Goal: Contribute content: Contribute content

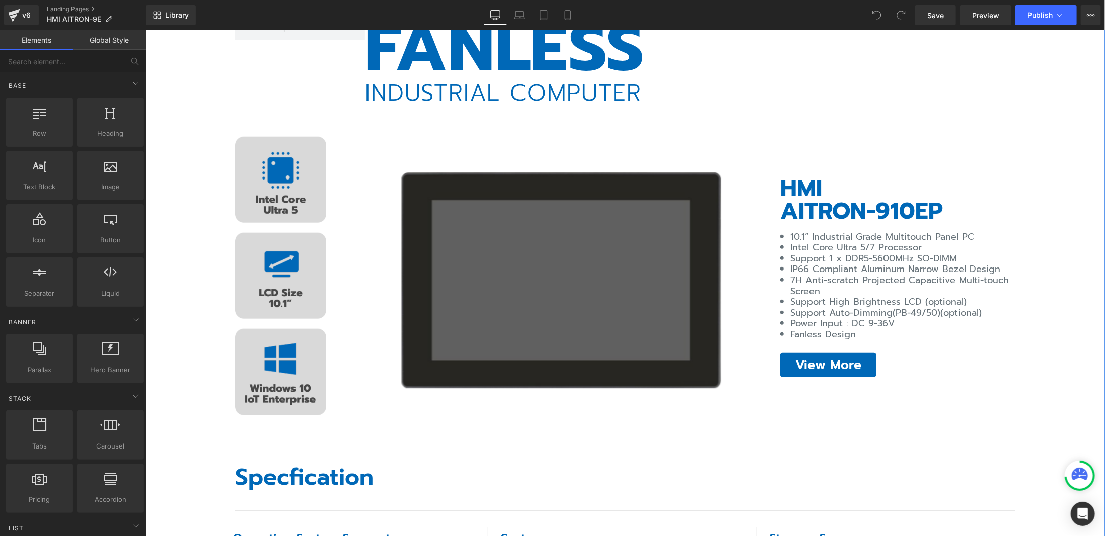
scroll to position [453, 0]
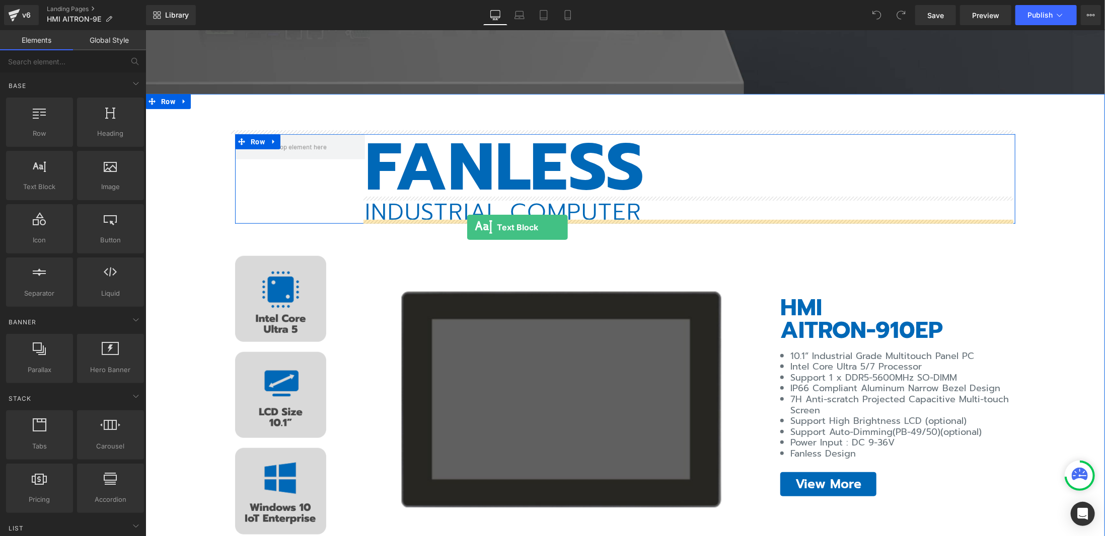
drag, startPoint x: 196, startPoint y: 209, endPoint x: 466, endPoint y: 227, distance: 270.8
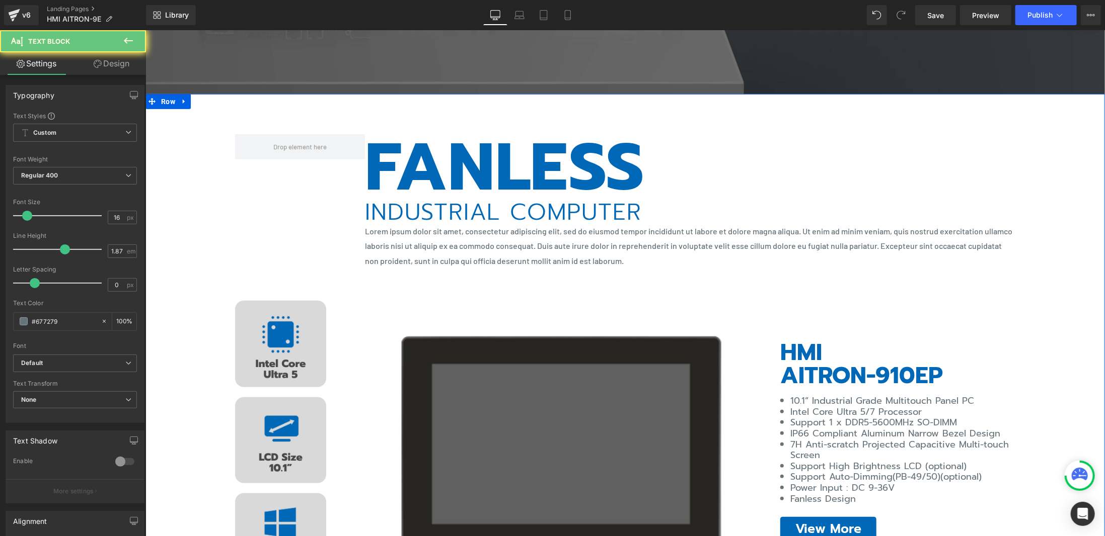
click at [492, 240] on p "Lorem ipsum dolor sit amet, consectetur adipiscing elit, sed do eiusmod tempor …" at bounding box center [689, 245] width 650 height 45
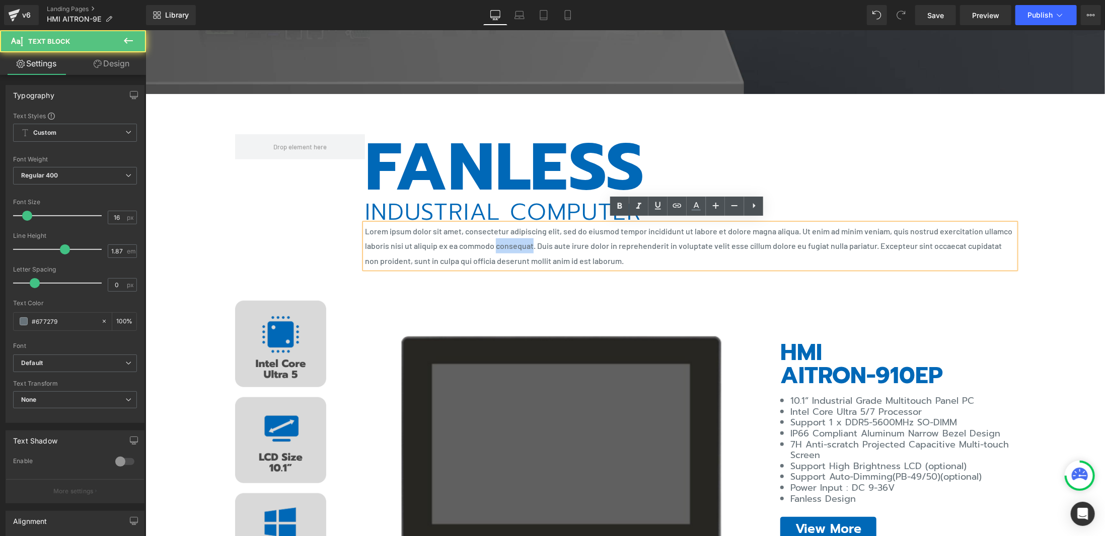
click at [492, 240] on p "Lorem ipsum dolor sit amet, consectetur adipiscing elit, sed do eiusmod tempor …" at bounding box center [689, 245] width 650 height 45
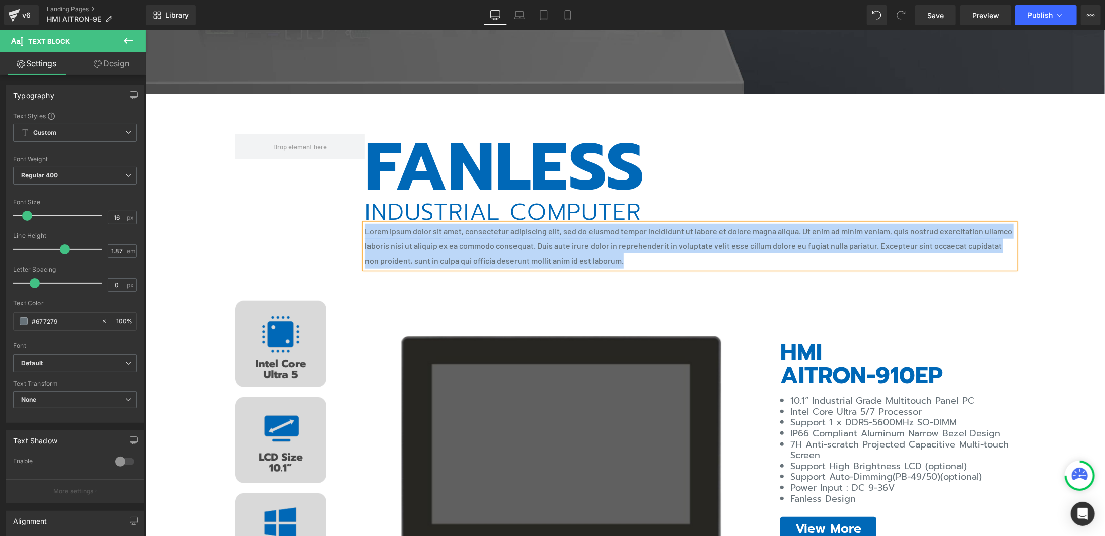
paste div
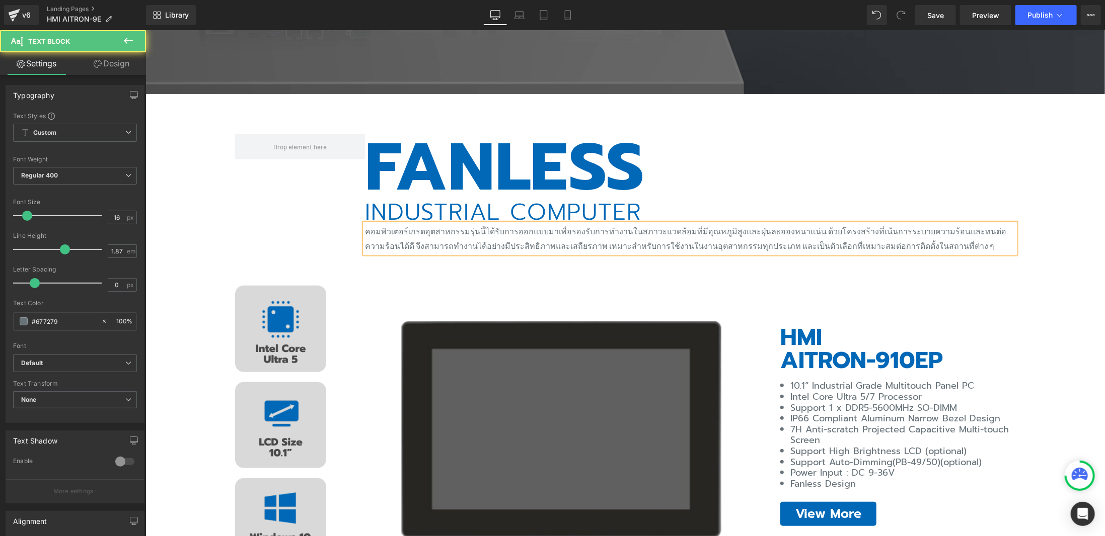
click at [506, 241] on p "คอมพิวเตอร์เกรดอุตสาหกรรมรุ่นนี้ได้รับการออกแบบมาเพื่อรองรับการทำงานในสภาวะแวดล…" at bounding box center [689, 238] width 650 height 30
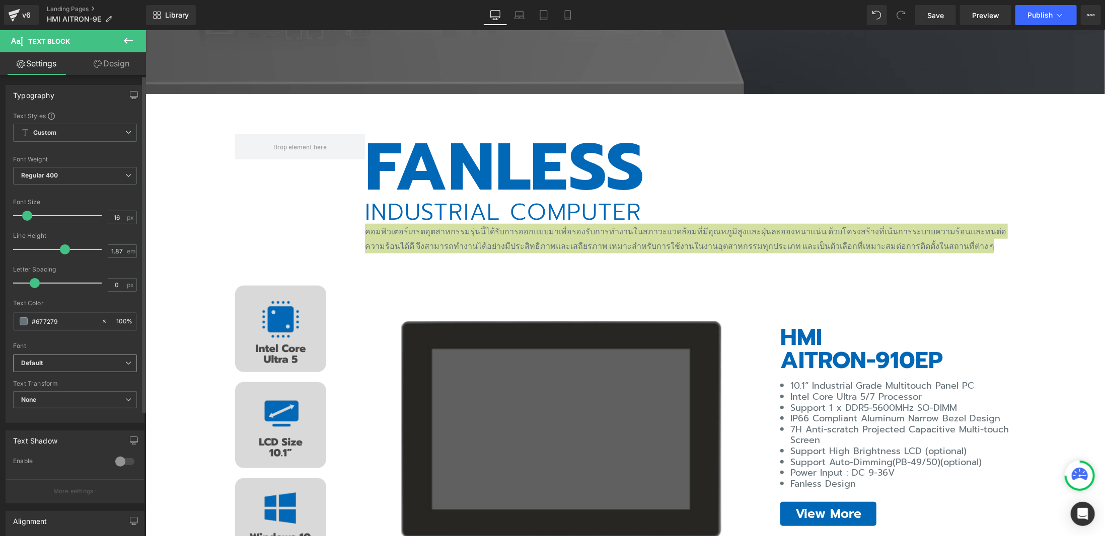
click at [34, 365] on icon "Default" at bounding box center [32, 363] width 22 height 9
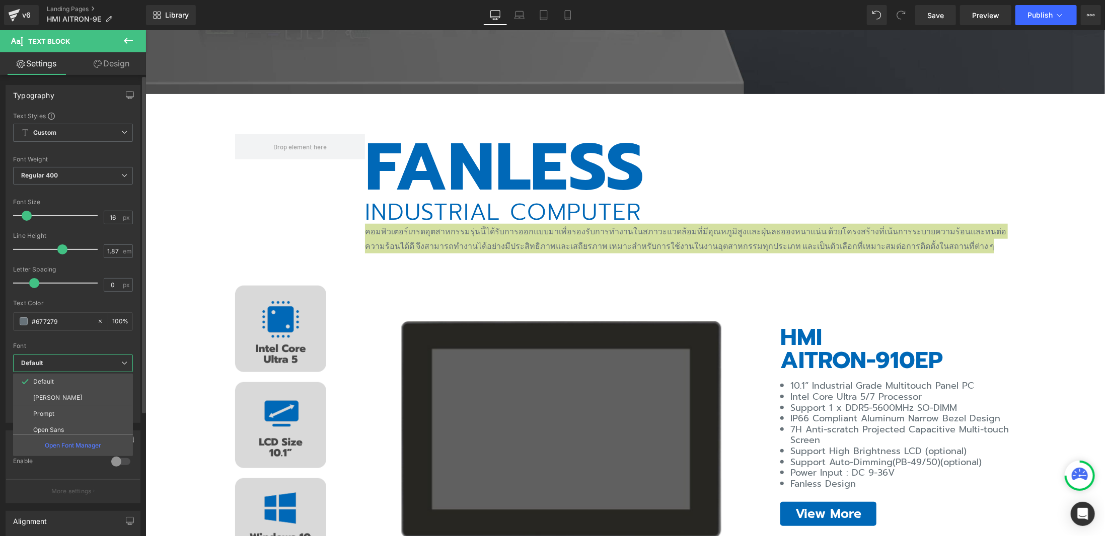
click at [38, 409] on li "Prompt" at bounding box center [75, 414] width 124 height 16
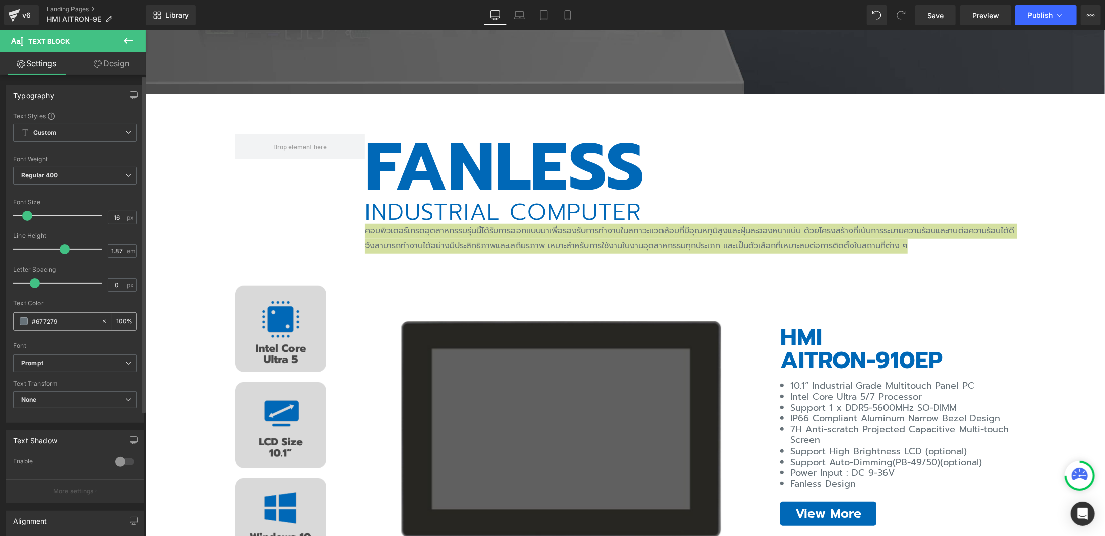
click at [23, 323] on span at bounding box center [24, 322] width 8 height 8
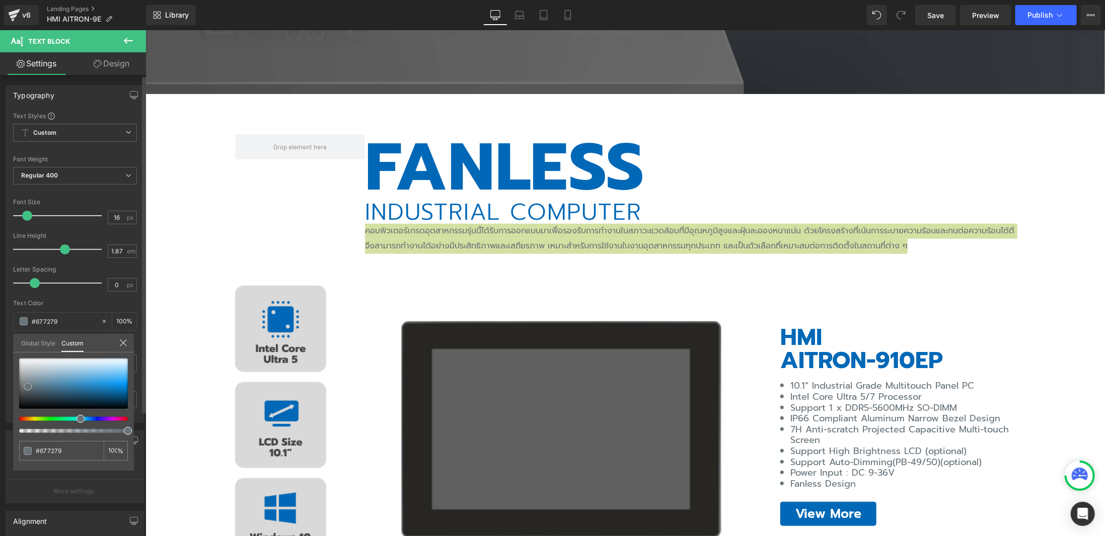
type input "#7498ad"
type input "#7898aa"
type input "#637077"
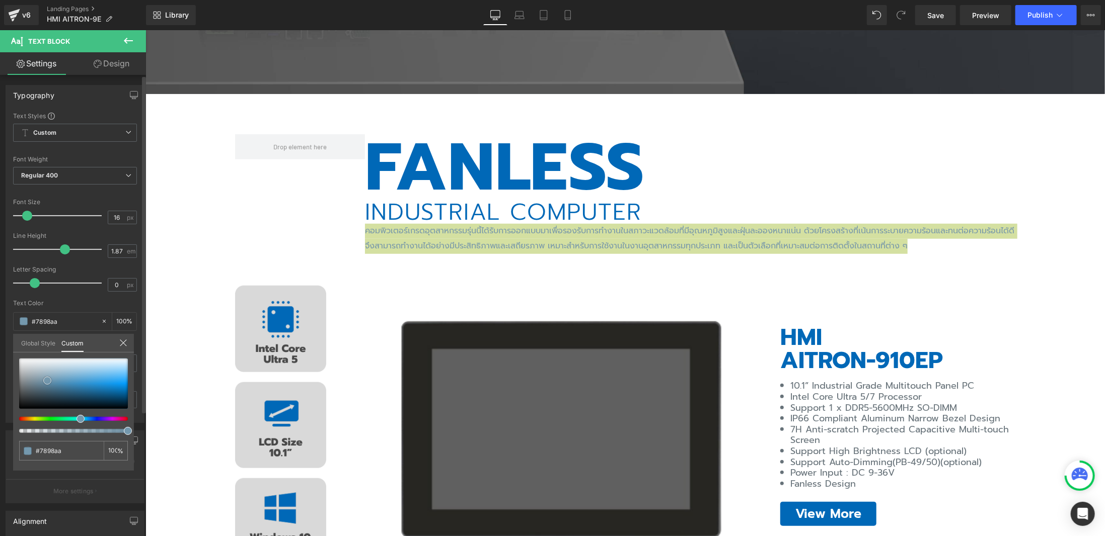
type input "#637077"
type input "#56595b"
type input "#4c4c4c"
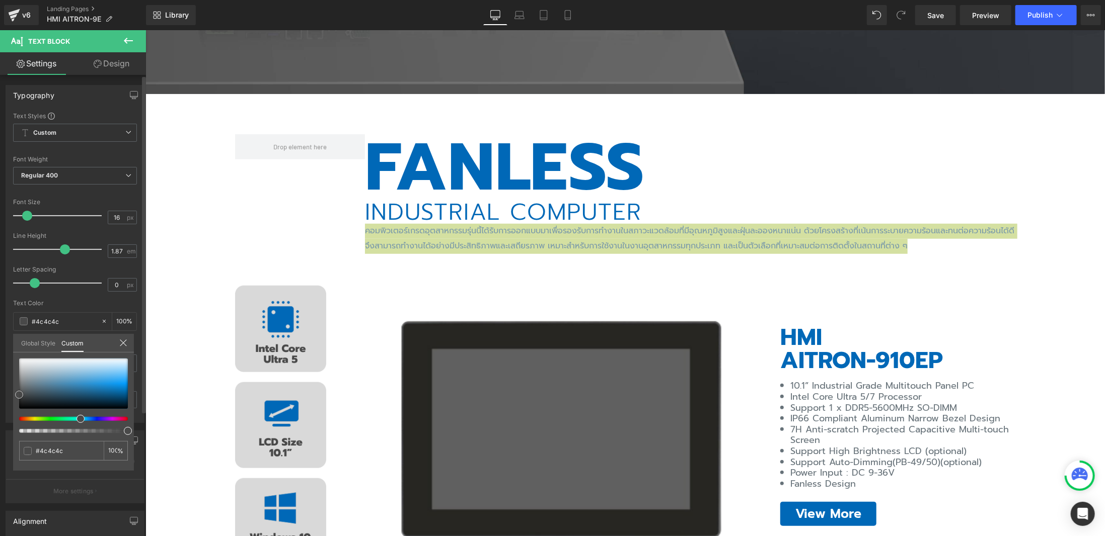
type input "#494949"
type input "#474747"
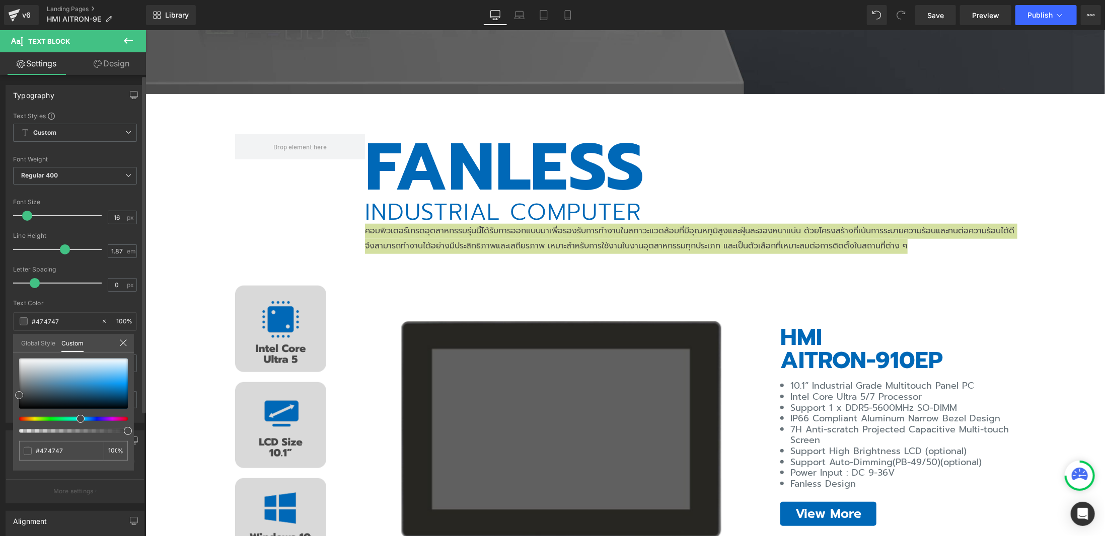
type input "#3a3a3a"
drag, startPoint x: 47, startPoint y: 380, endPoint x: 11, endPoint y: 398, distance: 40.3
click at [11, 398] on div "Typography Text Styles Custom Custom Setup Global Style Custom Setup Global Sty…" at bounding box center [75, 250] width 150 height 346
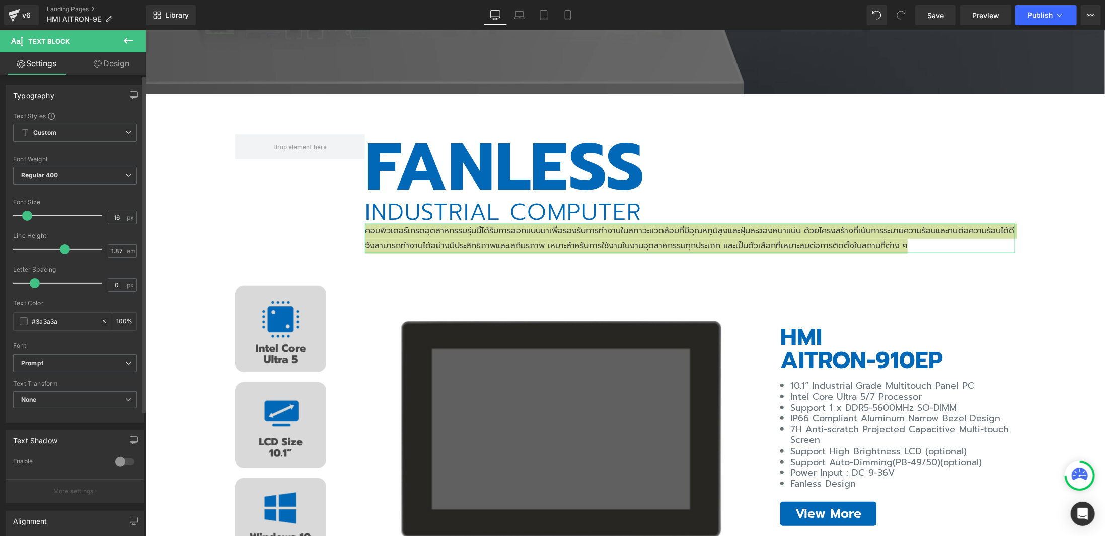
drag, startPoint x: 25, startPoint y: 215, endPoint x: 32, endPoint y: 215, distance: 7.0
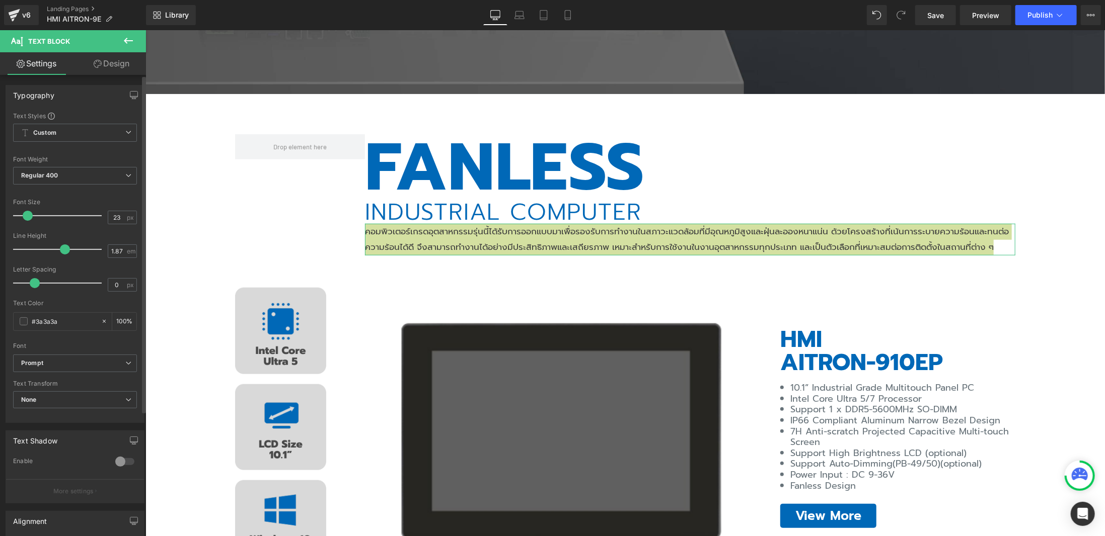
type input "24"
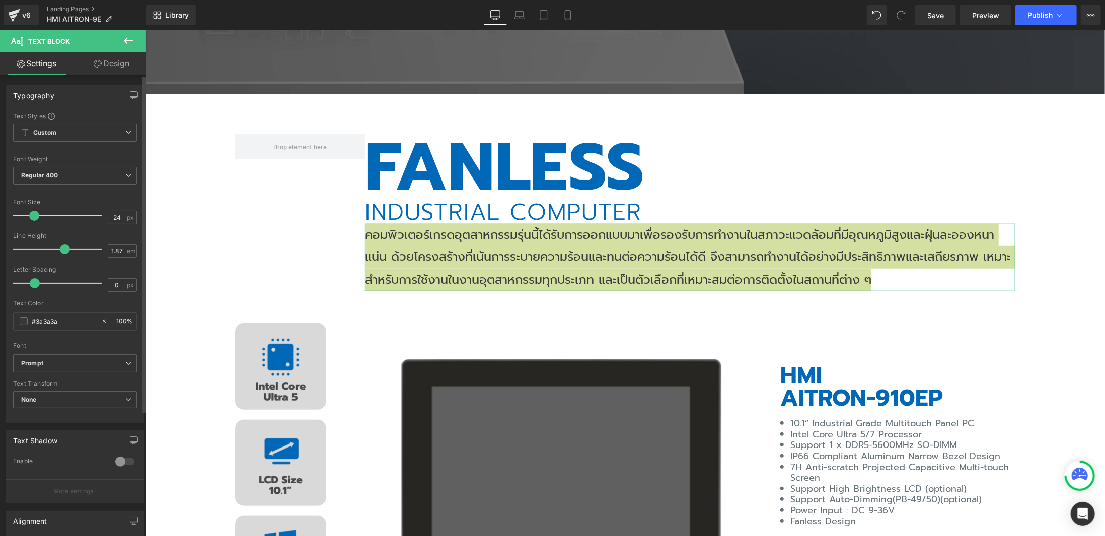
drag, startPoint x: 28, startPoint y: 213, endPoint x: 35, endPoint y: 213, distance: 6.6
click at [35, 213] on span at bounding box center [34, 216] width 10 height 10
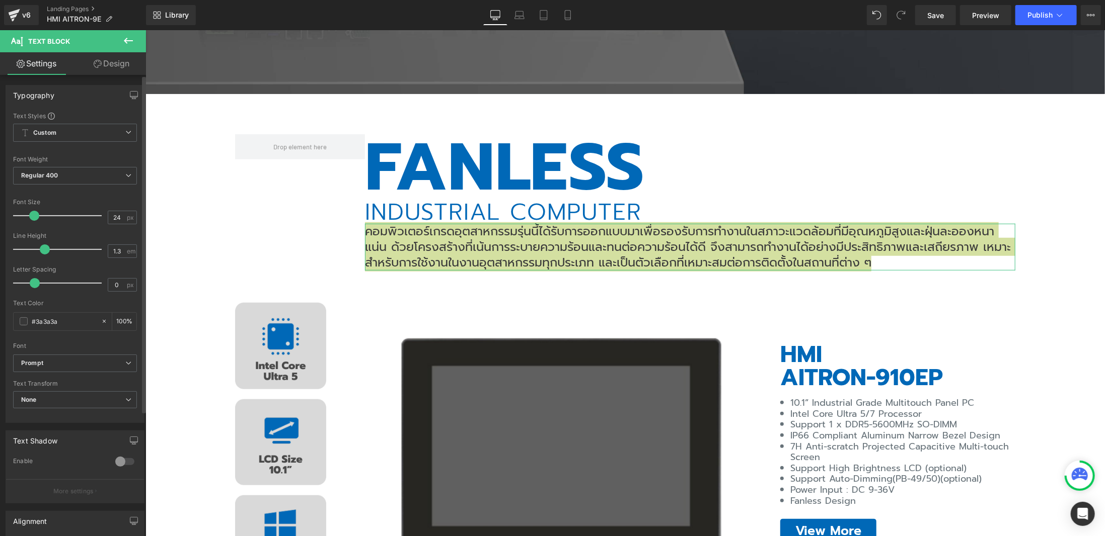
type input "1.4"
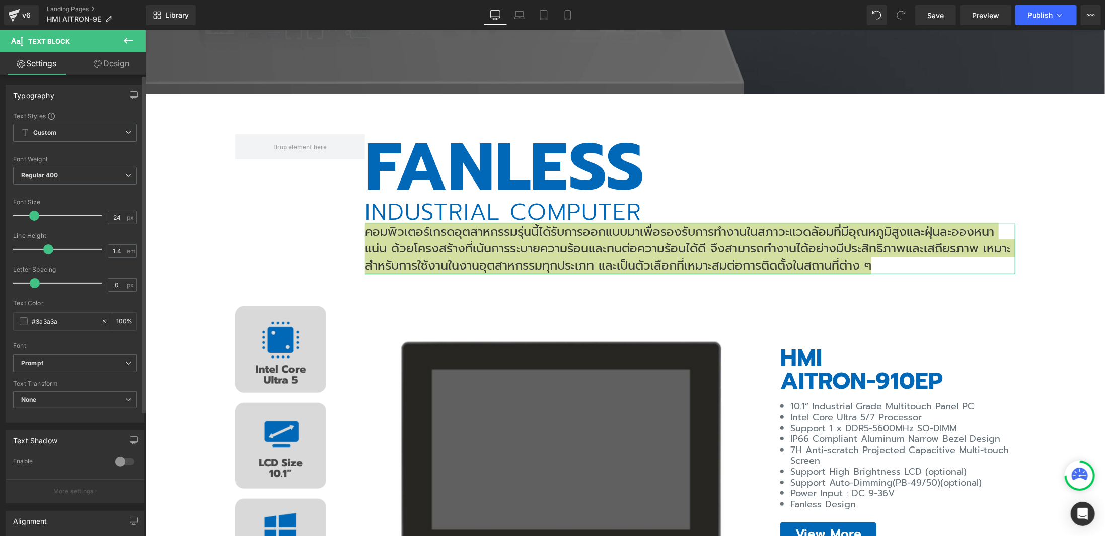
drag, startPoint x: 62, startPoint y: 249, endPoint x: 47, endPoint y: 250, distance: 14.6
click at [47, 250] on span at bounding box center [48, 250] width 10 height 10
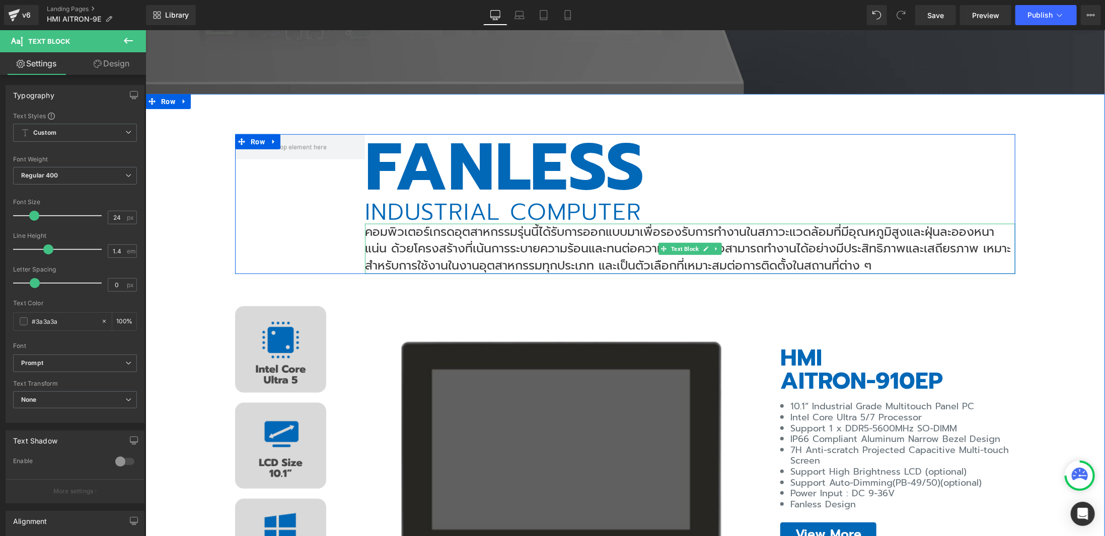
click at [655, 235] on p "คอมพิวเตอร์เกรดอุตสาหกรรมรุ่นนี้ได้รับการออกแบบมาเพื่อรองรับการทำงานในสภาวะแวดล…" at bounding box center [689, 248] width 650 height 51
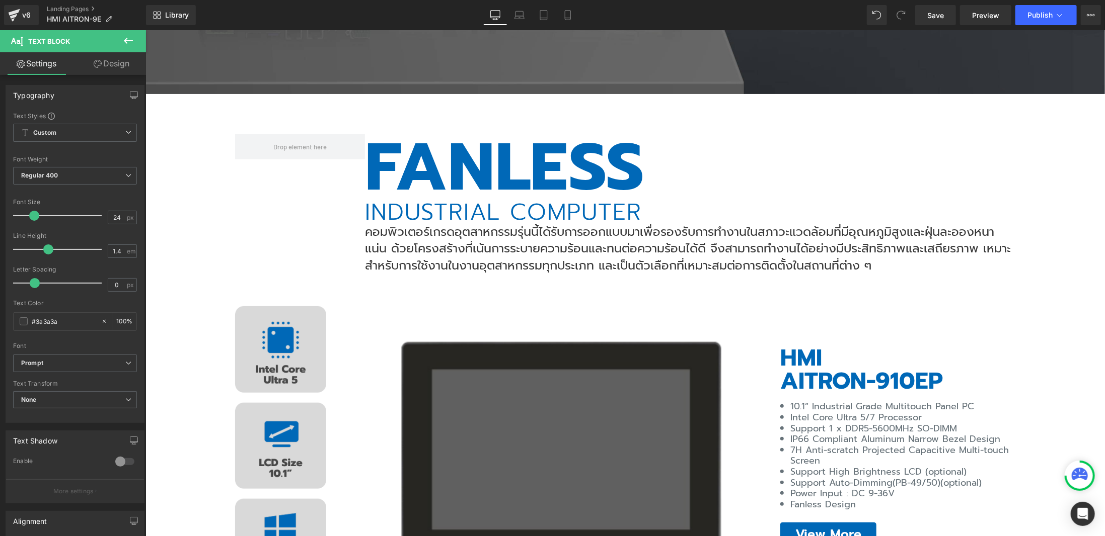
drag, startPoint x: 105, startPoint y: 58, endPoint x: 63, endPoint y: 99, distance: 57.6
click at [105, 58] on link "Design" at bounding box center [111, 63] width 73 height 23
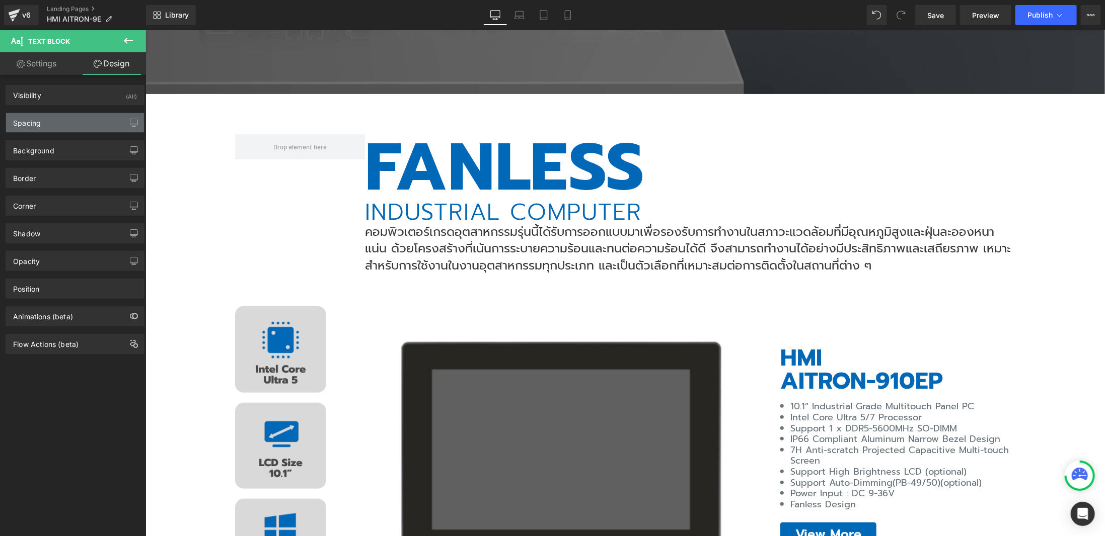
click at [55, 121] on div "Spacing" at bounding box center [75, 122] width 138 height 19
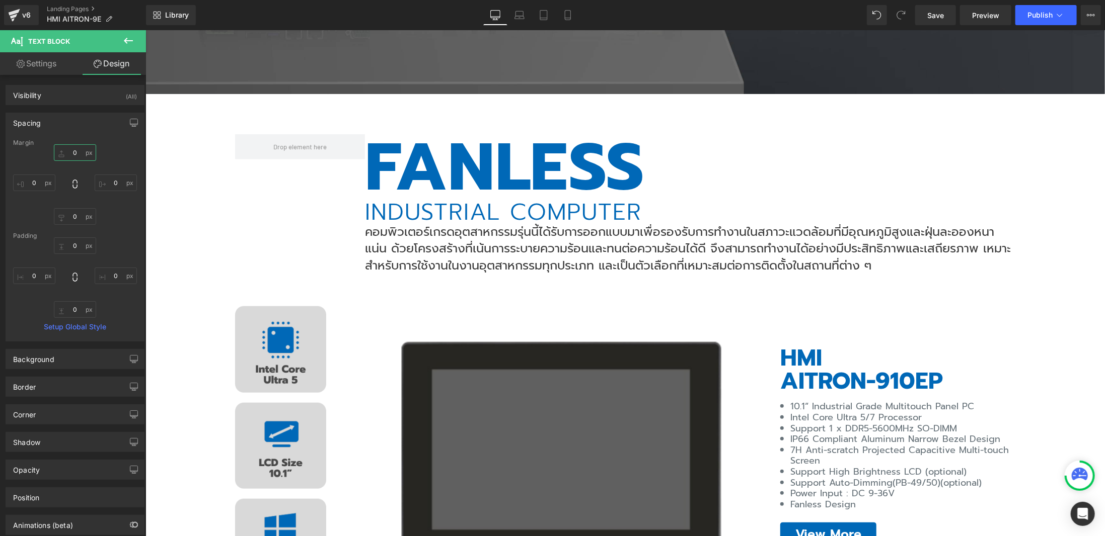
click at [68, 149] on input "0" at bounding box center [75, 152] width 42 height 17
type input "5"
type input "10"
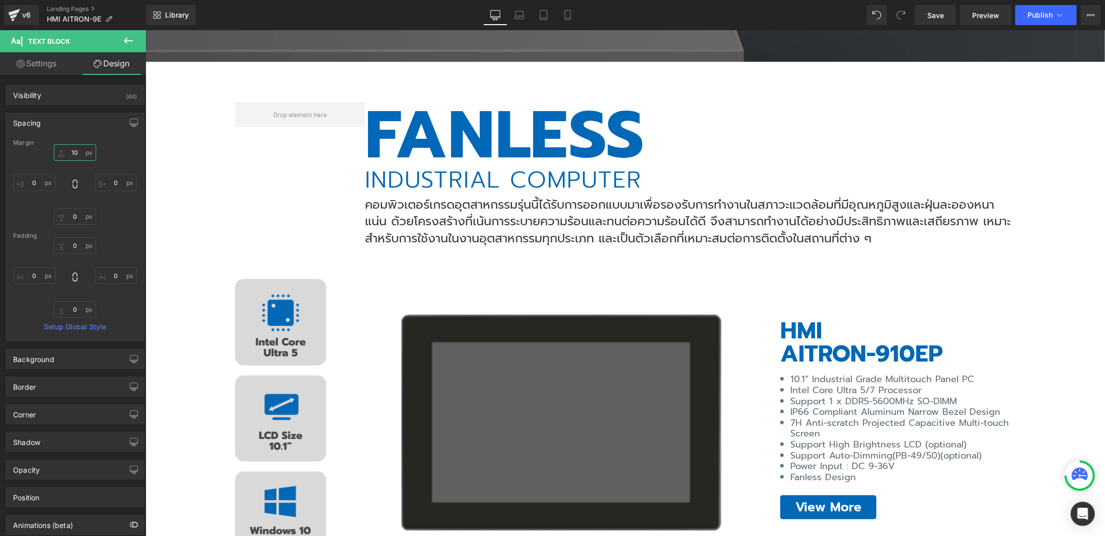
scroll to position [554, 0]
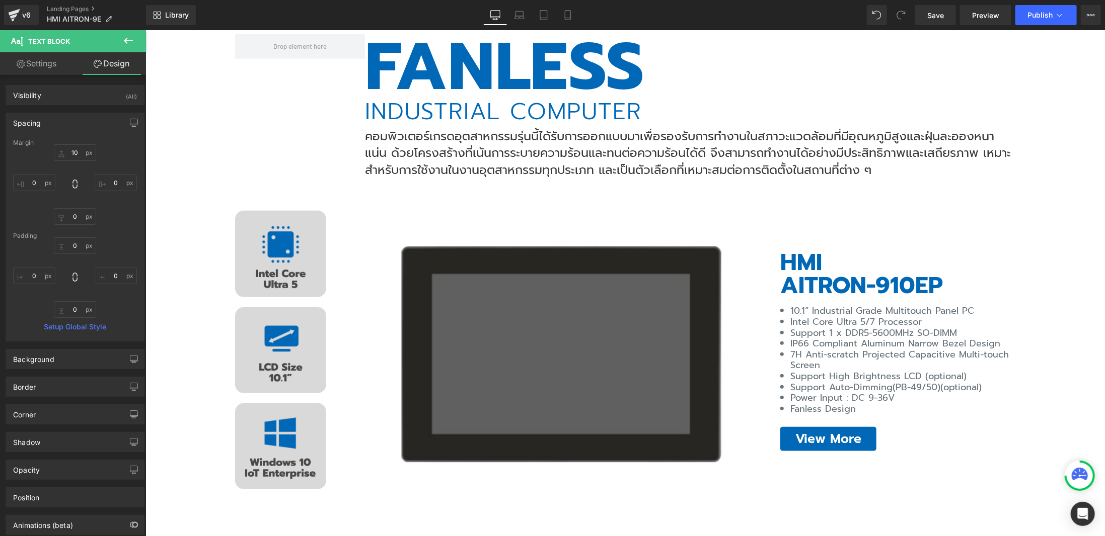
click at [607, 156] on p "คอมพิวเตอร์เกรดอุตสาหกรรมรุ่นนี้ได้รับการออกแบบมาเพื่อรองรับการทำงานในสภาวะแวดล…" at bounding box center [689, 153] width 650 height 51
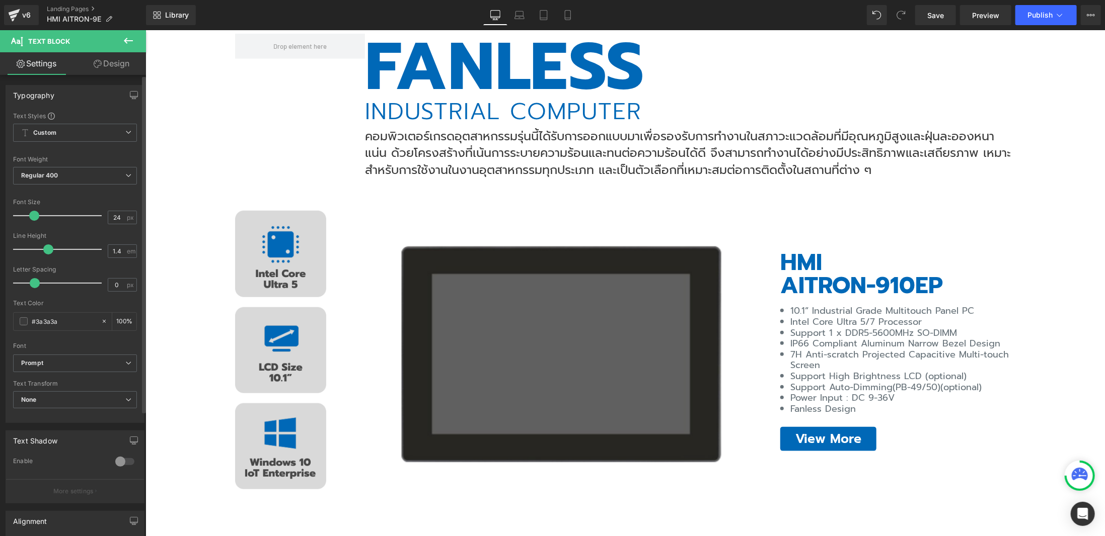
click at [34, 216] on span at bounding box center [34, 216] width 10 height 10
click at [1049, 157] on div "FANLESS Heading INDUSTRIAL COMPUTER Heading Image Text Block Row Image Image Im…" at bounding box center [624, 420] width 959 height 774
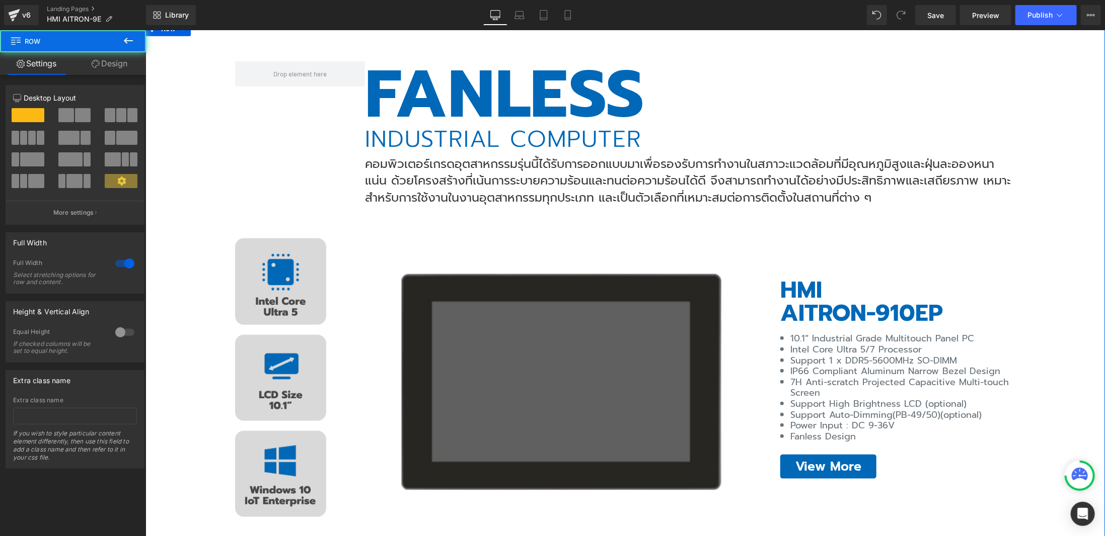
scroll to position [403, 0]
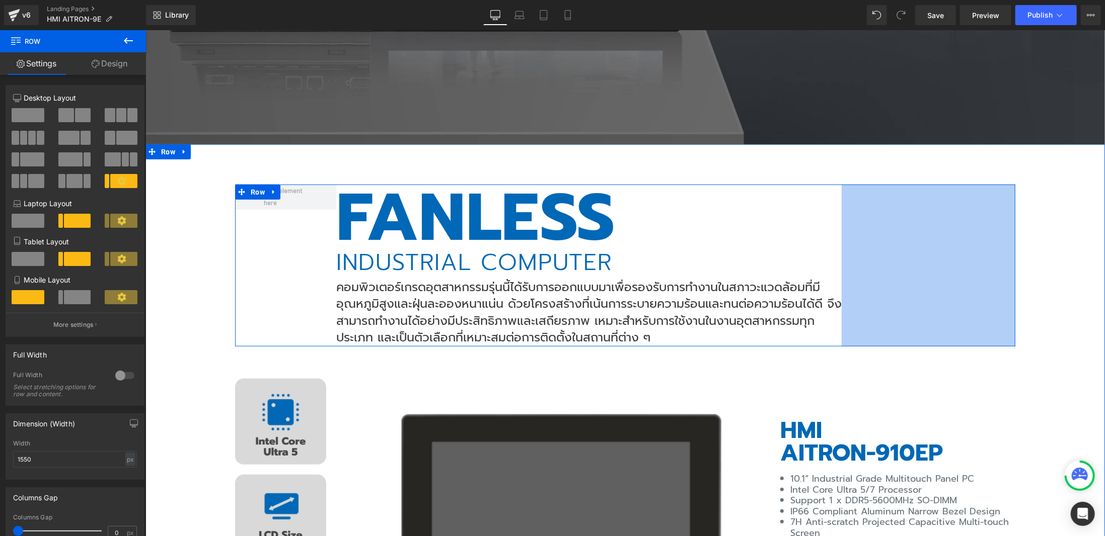
drag, startPoint x: 1010, startPoint y: 243, endPoint x: 837, endPoint y: 252, distance: 173.8
click at [837, 252] on div "FANLESS Heading INDUSTRIAL COMPUTER Heading Image Text Block Row 345px" at bounding box center [624, 265] width 780 height 162
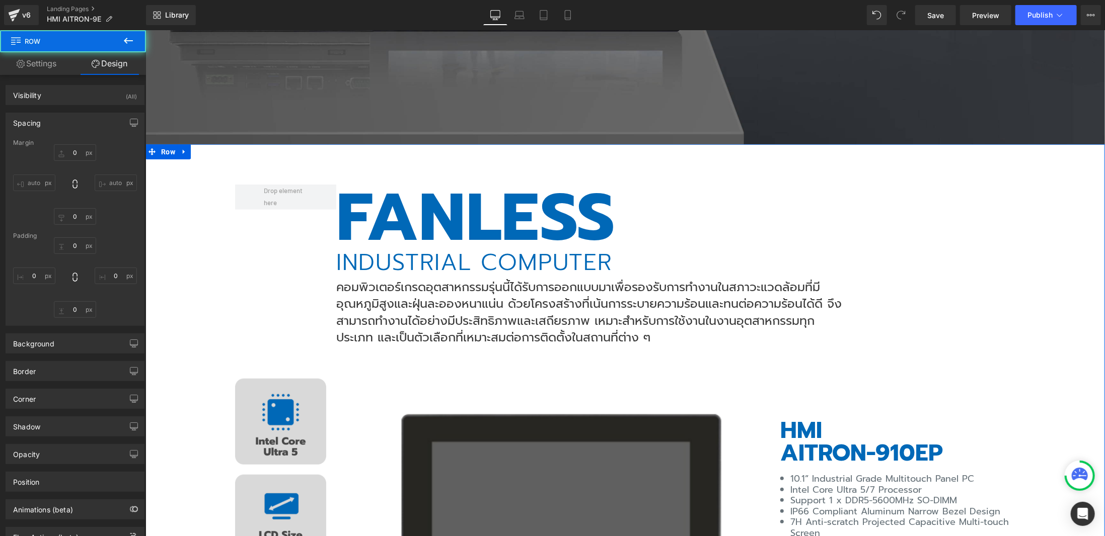
type input "0"
type input "32"
type input "0"
type input "345"
type input "0"
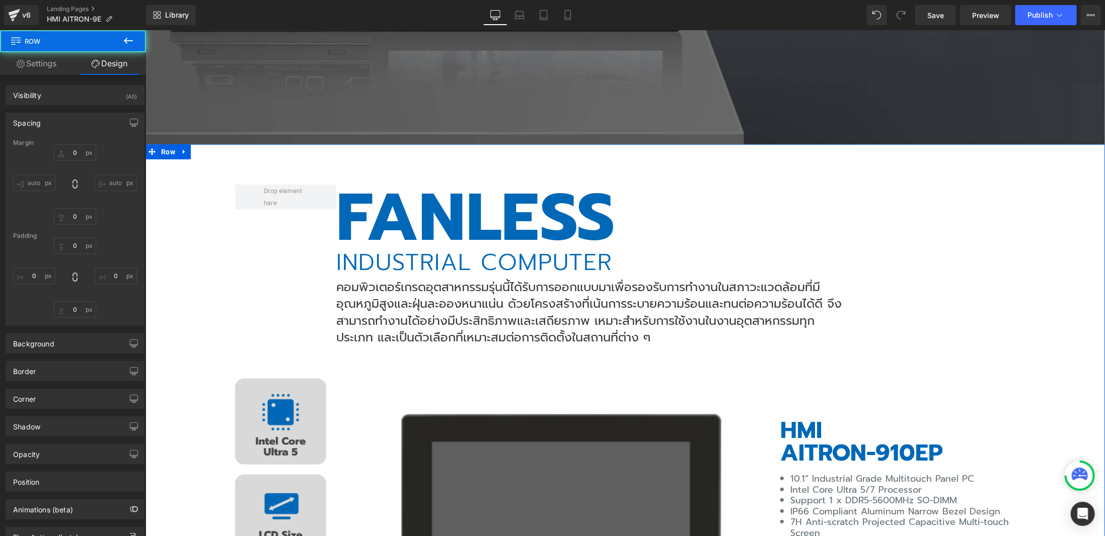
type input "0"
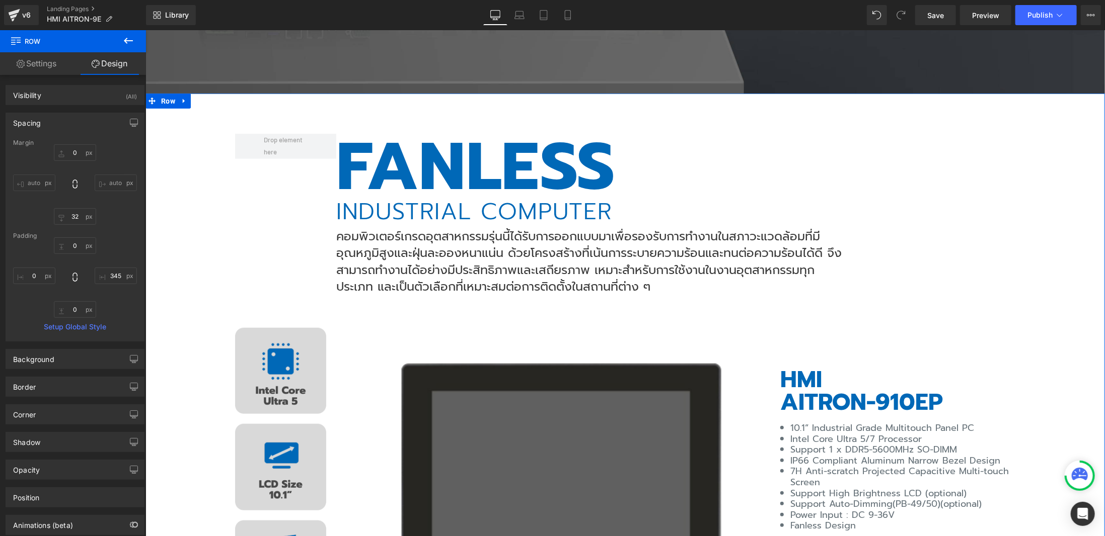
scroll to position [453, 0]
click at [519, 13] on icon at bounding box center [519, 15] width 10 height 10
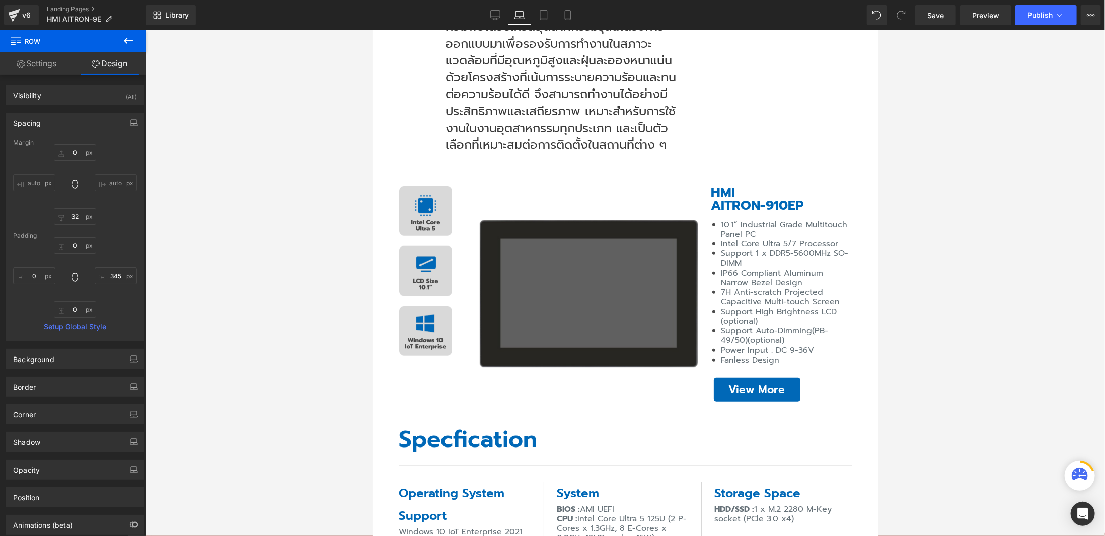
type input "0"
type input "32"
type input "0"
type input "345"
type input "0"
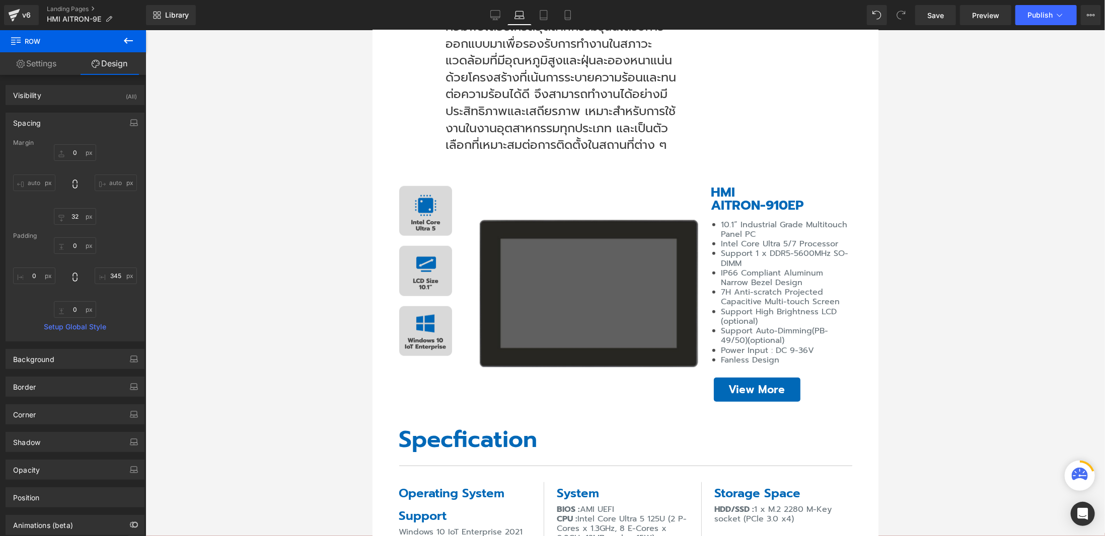
type input "0"
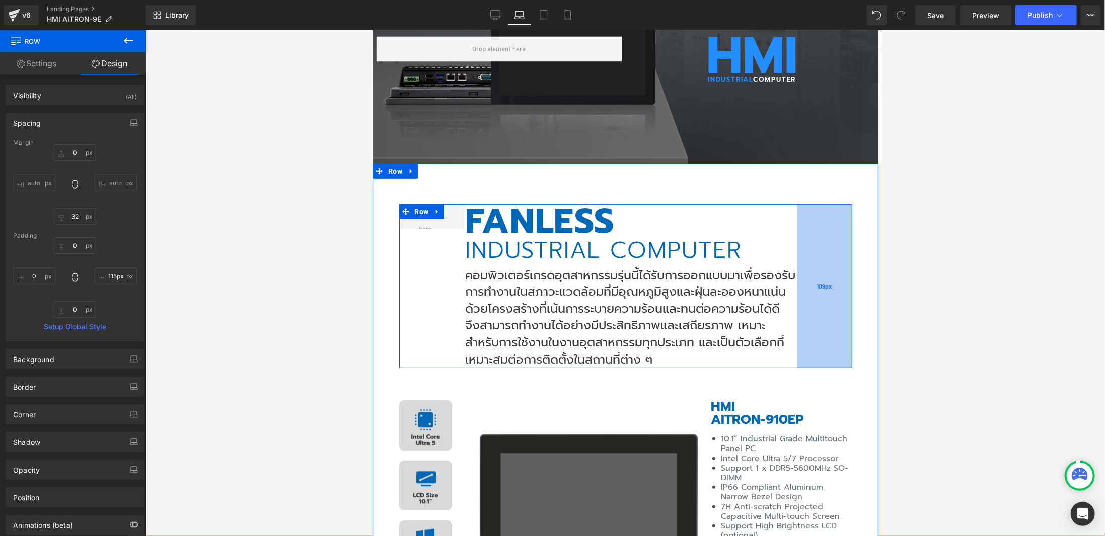
type input "116px"
drag, startPoint x: 680, startPoint y: 324, endPoint x: 795, endPoint y: 311, distance: 115.9
click at [795, 311] on div "116px" at bounding box center [822, 286] width 58 height 164
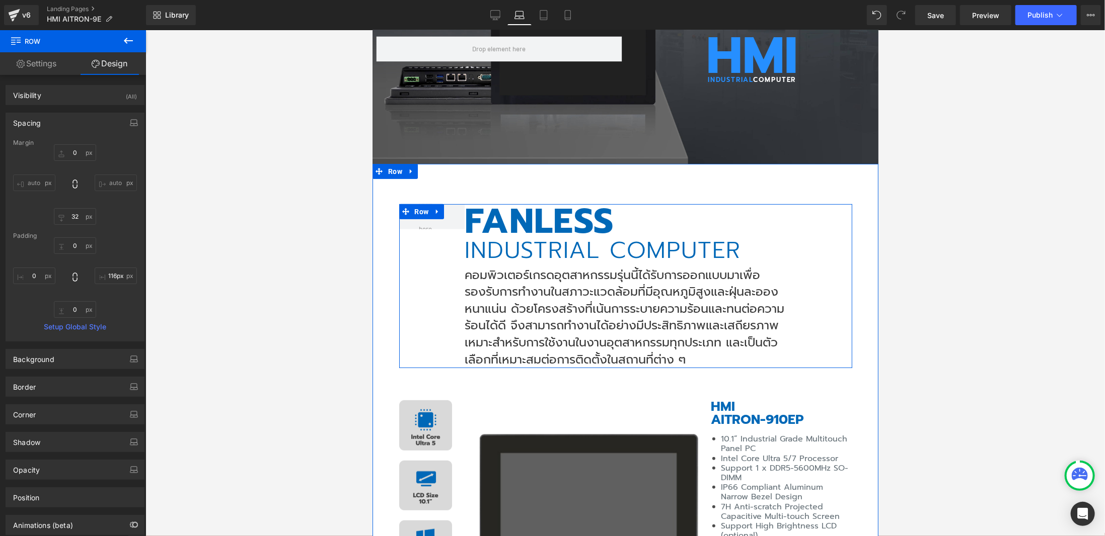
click at [586, 295] on p "คอมพิวเตอร์เกรดอุตสาหกรรมรุ่นนี้ได้รับการออกแบบมาเพื่อรองรับการทำงานในสภาวะแวดล…" at bounding box center [628, 318] width 329 height 102
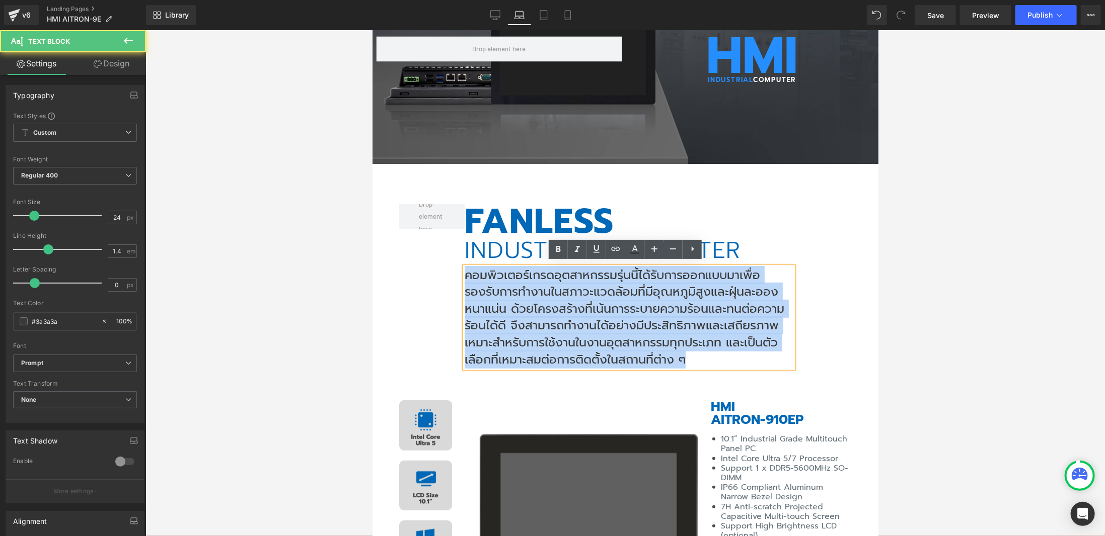
drag, startPoint x: 460, startPoint y: 273, endPoint x: 699, endPoint y: 357, distance: 253.7
click at [699, 357] on p "คอมพิวเตอร์เกรดอุตสาหกรรมรุ่นนี้ได้รับการออกแบบมาเพื่อรองรับการทำงานในสภาวะแวดล…" at bounding box center [628, 318] width 329 height 102
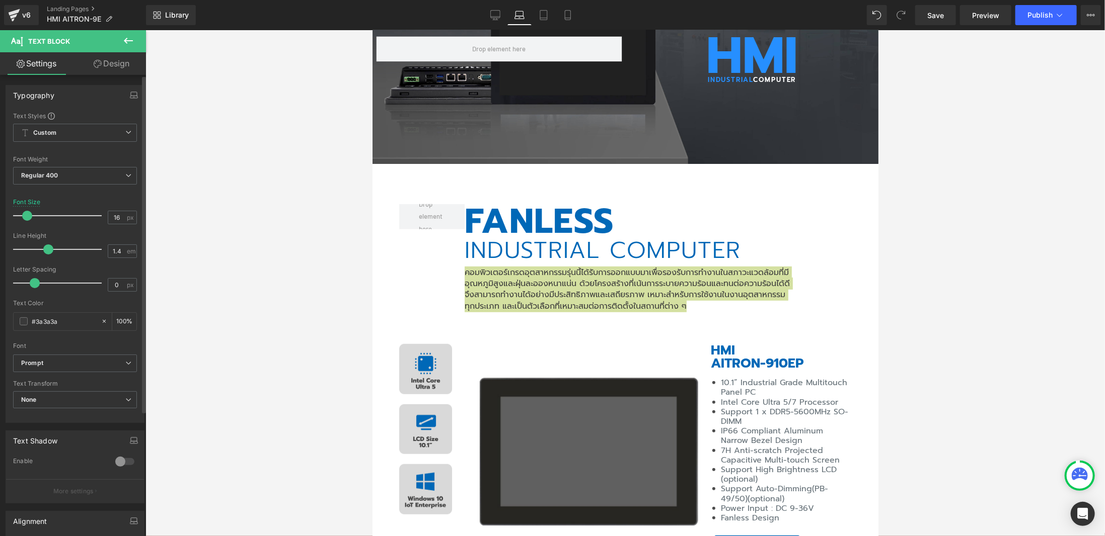
drag, startPoint x: 30, startPoint y: 215, endPoint x: 23, endPoint y: 218, distance: 7.7
click at [23, 218] on span at bounding box center [27, 216] width 10 height 10
click at [539, 17] on icon at bounding box center [543, 15] width 10 height 10
type input "24"
type input "100"
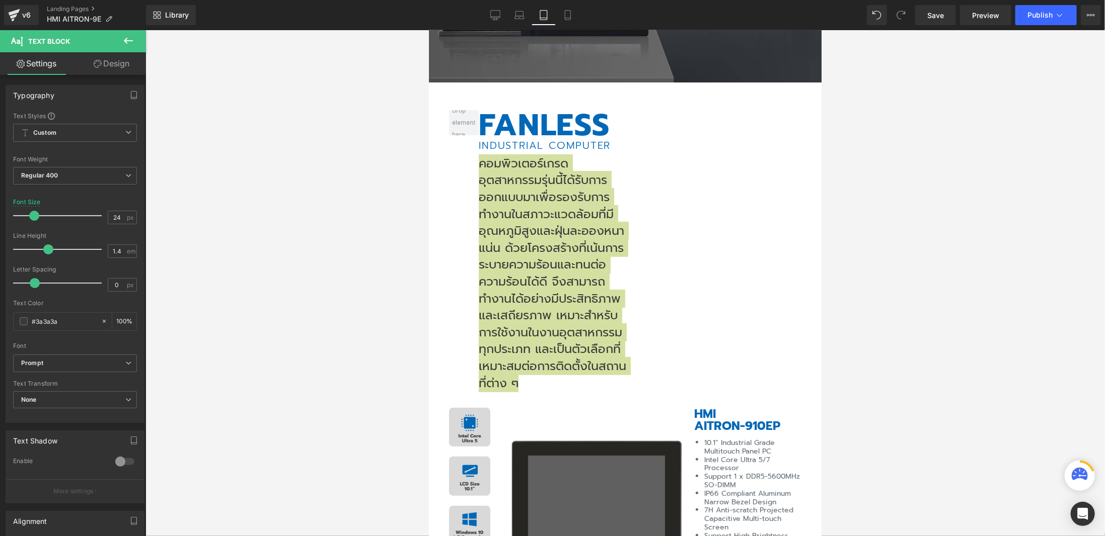
scroll to position [70, 0]
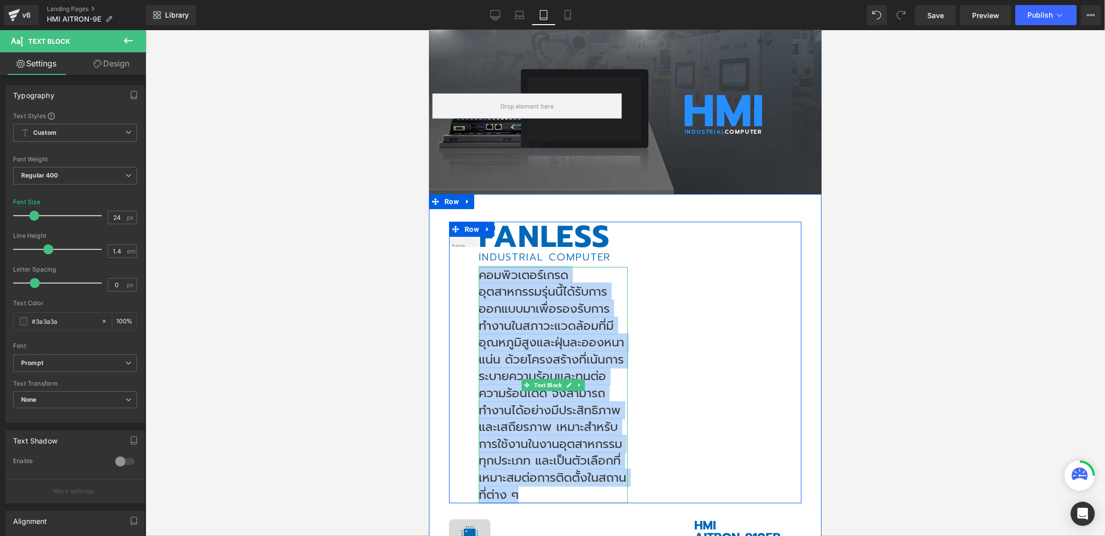
click at [564, 325] on p "คอมพิวเตอร์เกรดอุตสาหกรรมรุ่นนี้ได้รับการออกแบบมาเพื่อรองรับการทำงานในสภาวะแวดล…" at bounding box center [552, 385] width 149 height 236
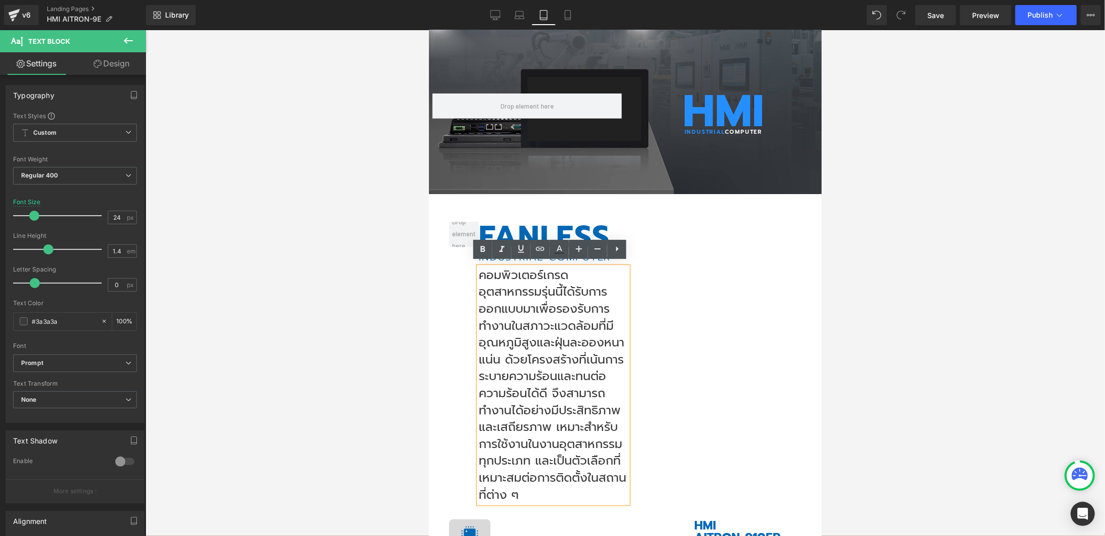
click at [918, 279] on div at bounding box center [624, 283] width 959 height 506
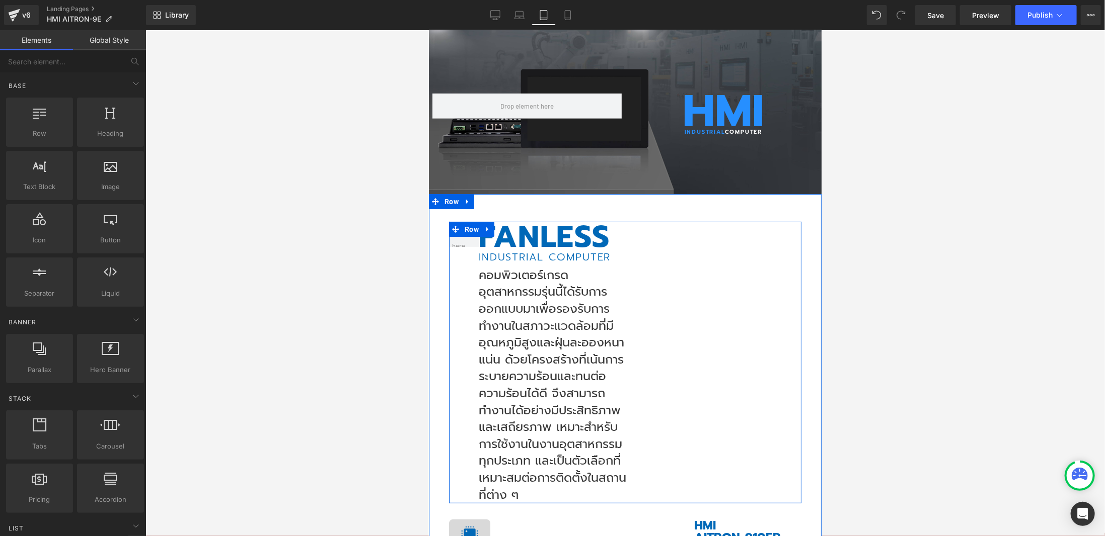
click at [628, 321] on div "FANLESS Heading INDUSTRIAL COMPUTER Heading Image Text Block Row 116px" at bounding box center [624, 362] width 352 height 282
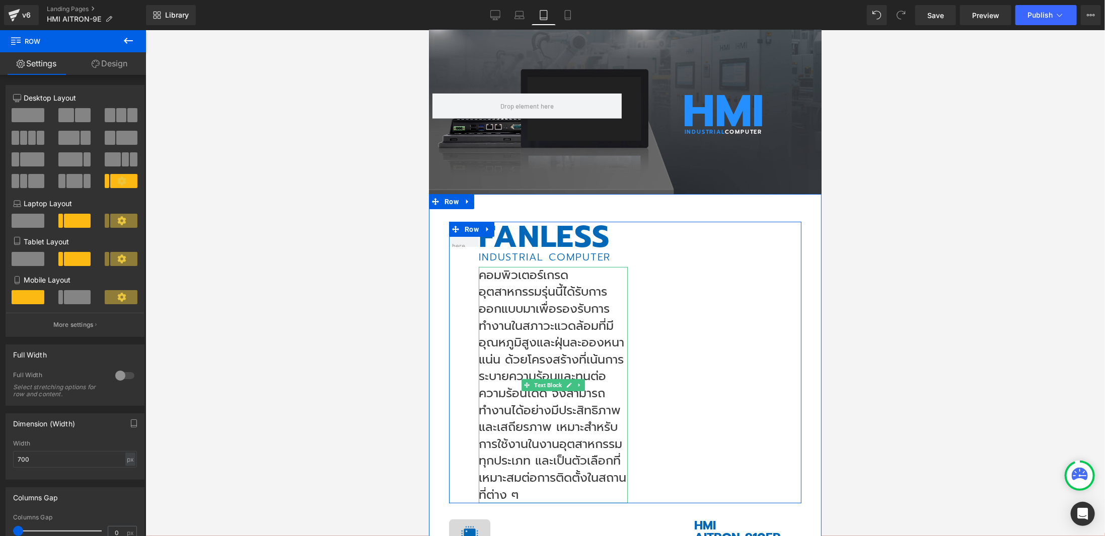
click at [614, 358] on p "คอมพิวเตอร์เกรดอุตสาหกรรมรุ่นนี้ได้รับการออกแบบมาเพื่อรองรับการทำงานในสภาวะแวดล…" at bounding box center [552, 385] width 149 height 236
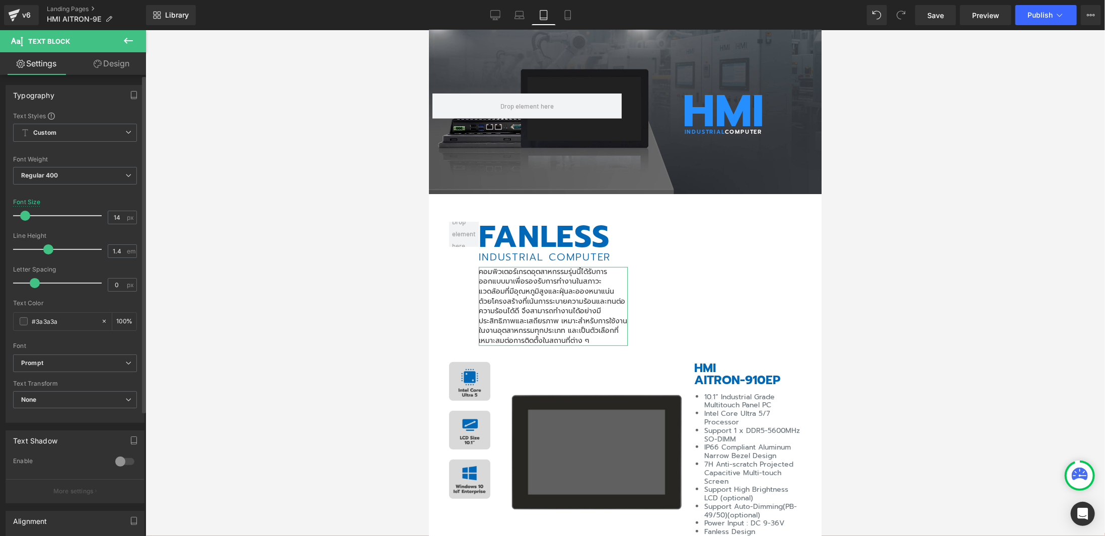
type input "16"
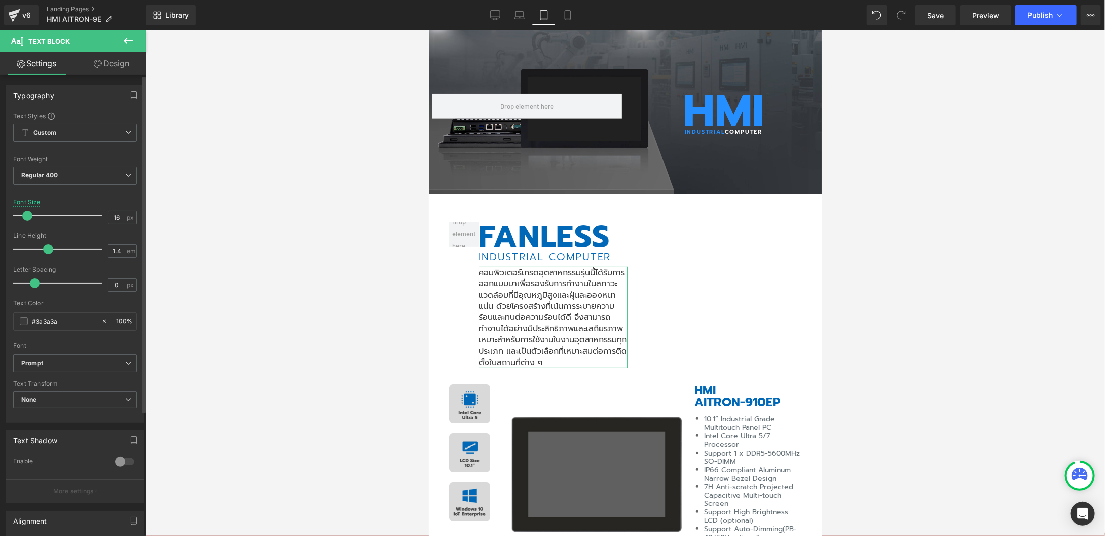
drag, startPoint x: 33, startPoint y: 219, endPoint x: 27, endPoint y: 221, distance: 7.0
click at [27, 221] on div at bounding box center [60, 216] width 84 height 20
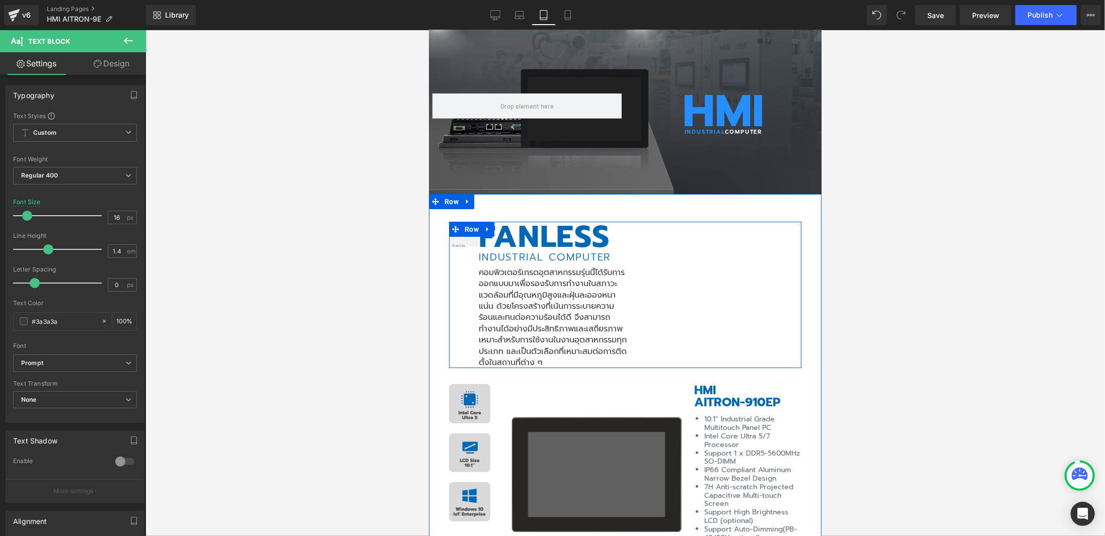
click at [667, 297] on div "FANLESS Heading INDUSTRIAL COMPUTER Heading Image Text Block Row 116px" at bounding box center [624, 294] width 352 height 147
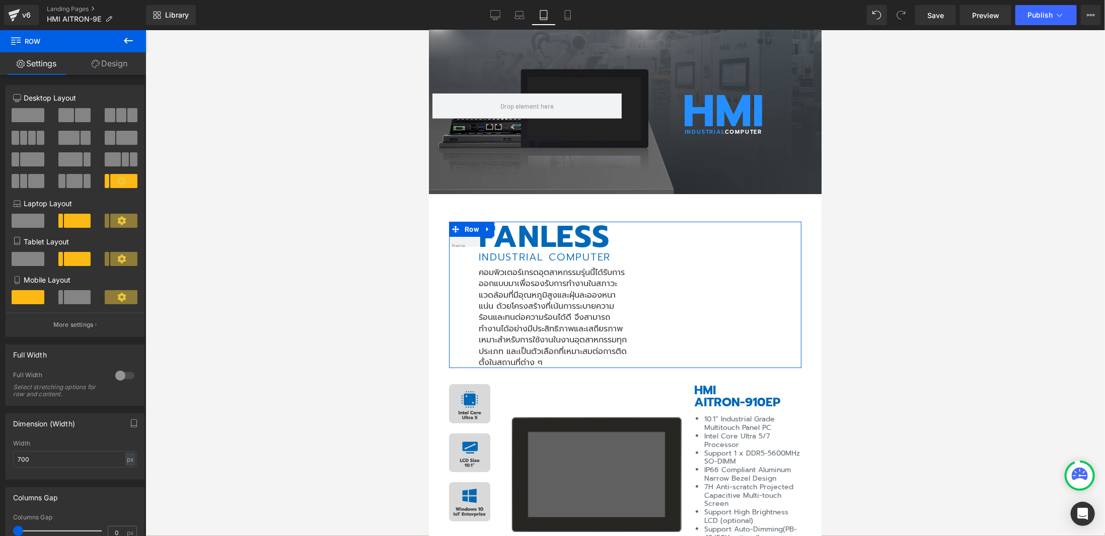
click at [119, 65] on link "Design" at bounding box center [109, 63] width 73 height 23
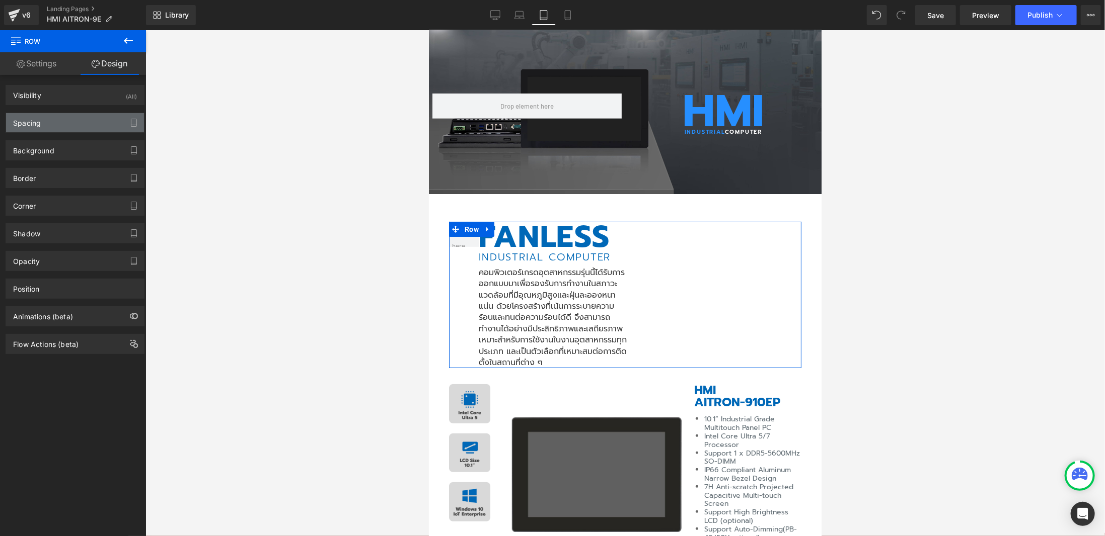
click at [86, 119] on div "Spacing" at bounding box center [75, 122] width 138 height 19
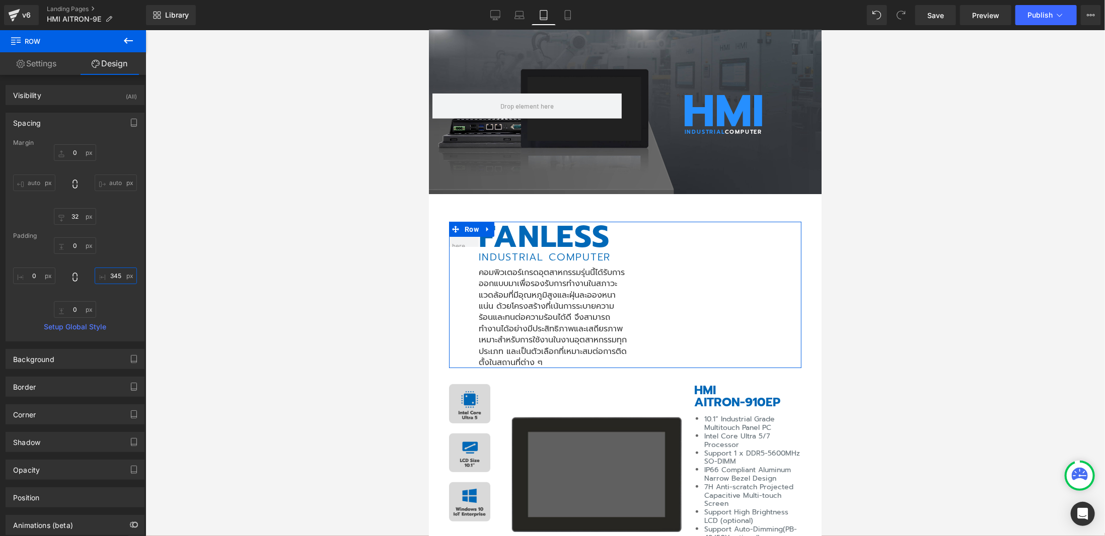
click at [108, 272] on input "345" at bounding box center [116, 276] width 42 height 17
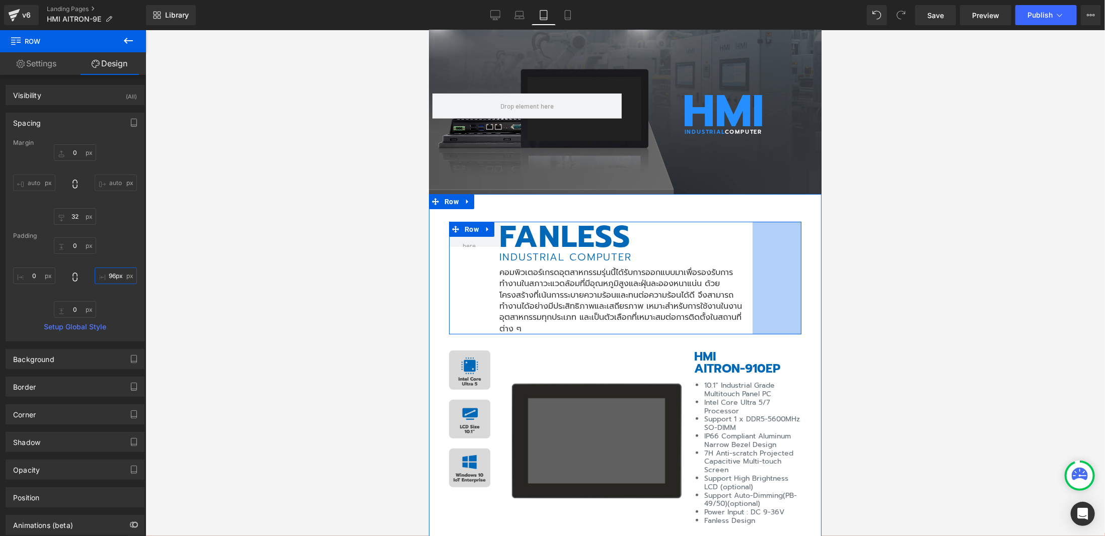
type input "94px"
drag, startPoint x: 795, startPoint y: 283, endPoint x: 748, endPoint y: 283, distance: 47.3
click at [748, 283] on div "FANLESS Heading INDUSTRIAL COMPUTER Heading Image Text Block Row 94px" at bounding box center [624, 277] width 352 height 113
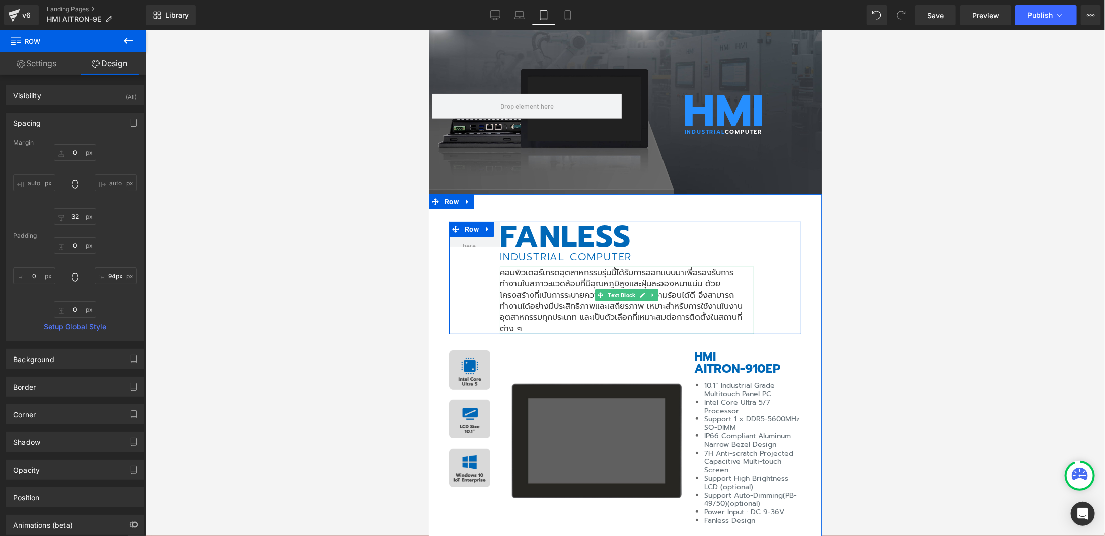
click at [611, 311] on p "คอมพิวเตอร์เกรดอุตสาหกรรมรุ่นนี้ได้รับการออกแบบมาเพื่อรองรับการทำงานในสภาวะแวดล…" at bounding box center [626, 300] width 254 height 67
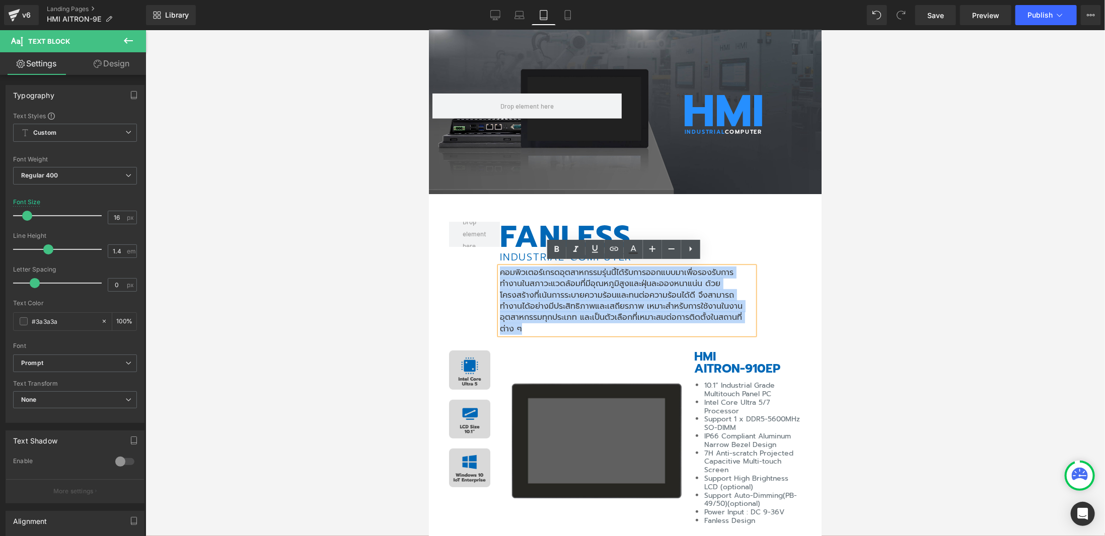
drag, startPoint x: 497, startPoint y: 269, endPoint x: 711, endPoint y: 324, distance: 220.3
click at [711, 324] on div "FANLESS Heading INDUSTRIAL COMPUTER Heading Image Text Block Row 94px Image Ima…" at bounding box center [624, 520] width 392 height 599
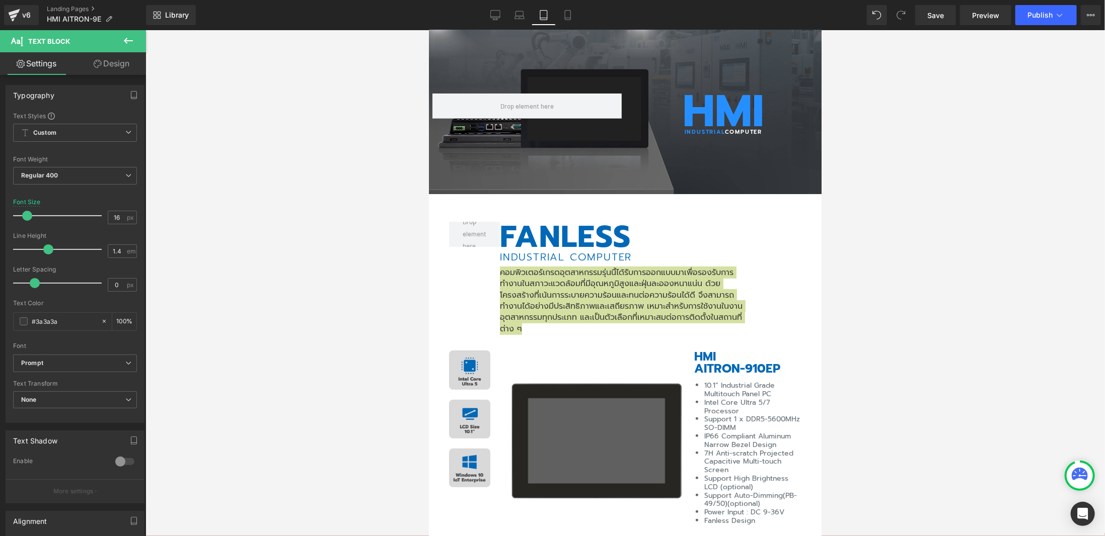
click at [906, 232] on div at bounding box center [624, 283] width 959 height 506
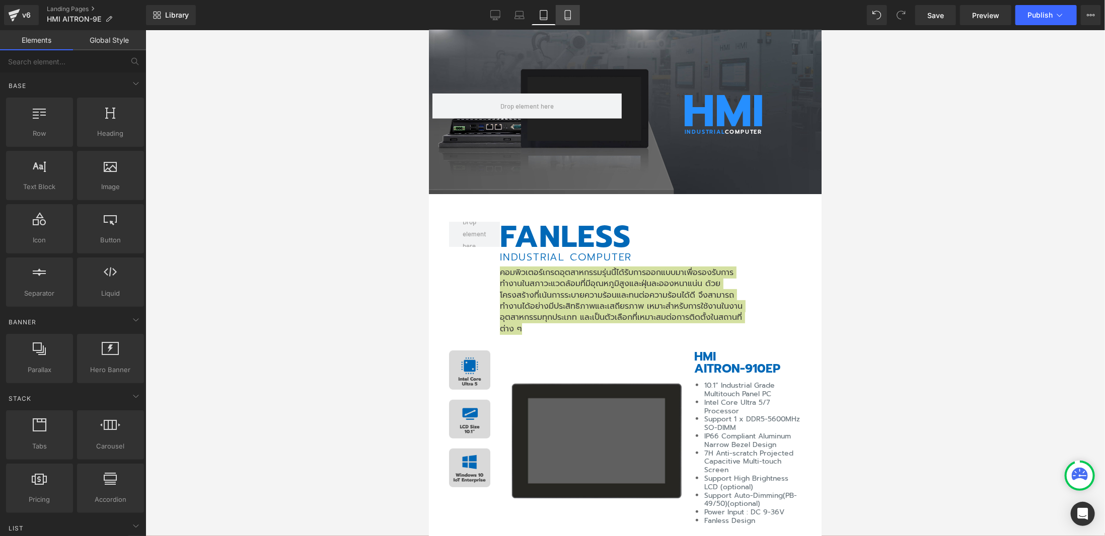
click at [563, 15] on icon at bounding box center [568, 15] width 10 height 10
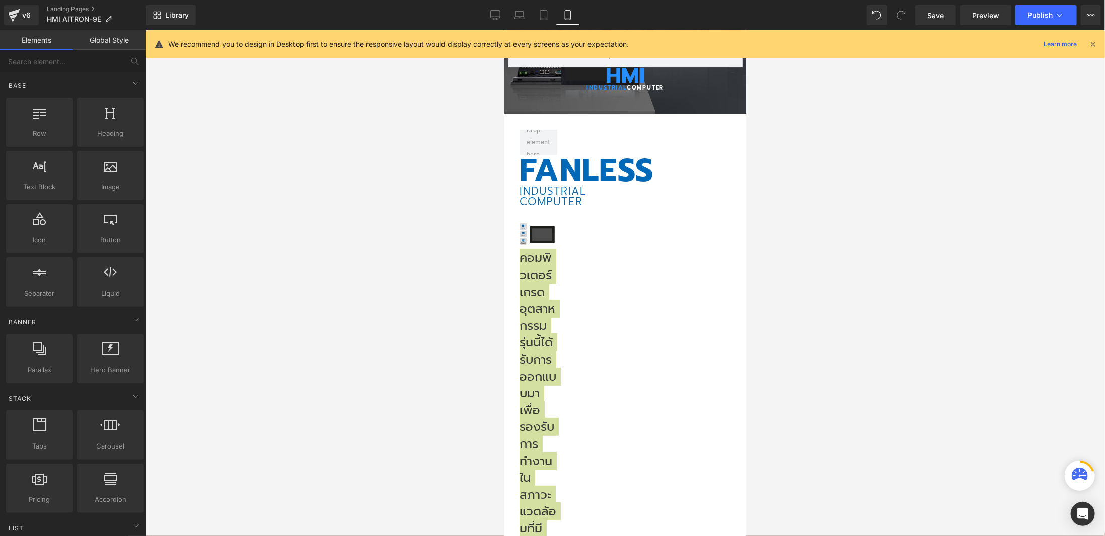
scroll to position [150, 0]
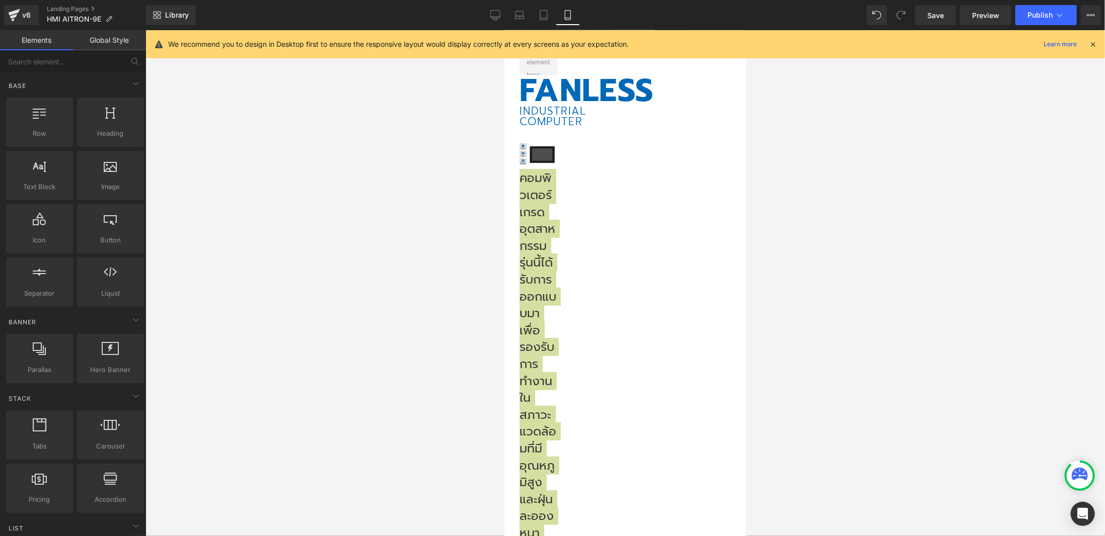
click at [905, 171] on div at bounding box center [624, 283] width 959 height 506
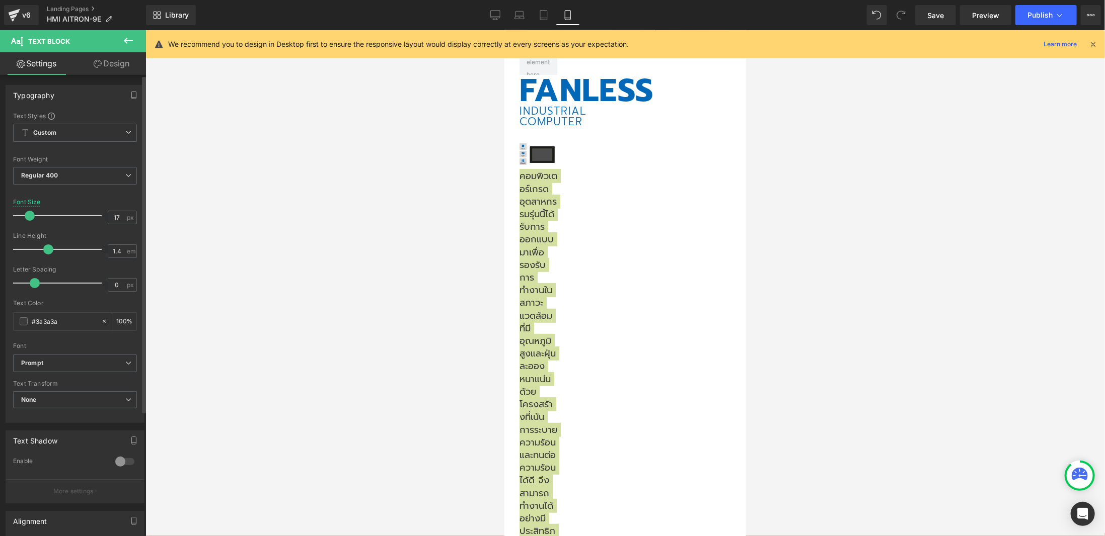
type input "16"
drag, startPoint x: 32, startPoint y: 212, endPoint x: 25, endPoint y: 215, distance: 7.5
click at [25, 215] on span at bounding box center [27, 216] width 10 height 10
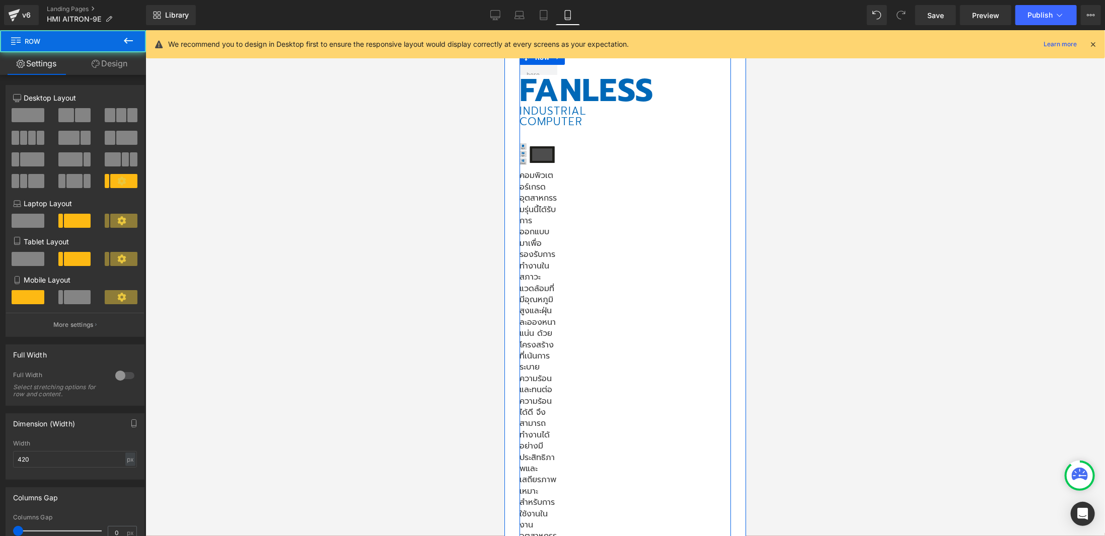
click at [639, 177] on div "FANLESS Heading INDUSTRIAL COMPUTER Heading Image Text Block Row 94px" at bounding box center [624, 340] width 211 height 583
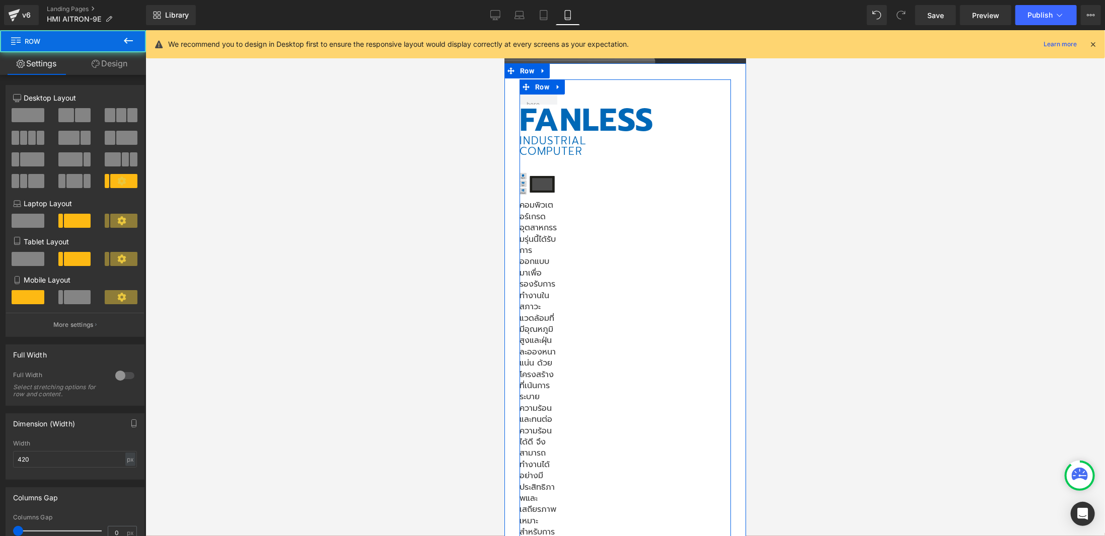
scroll to position [100, 0]
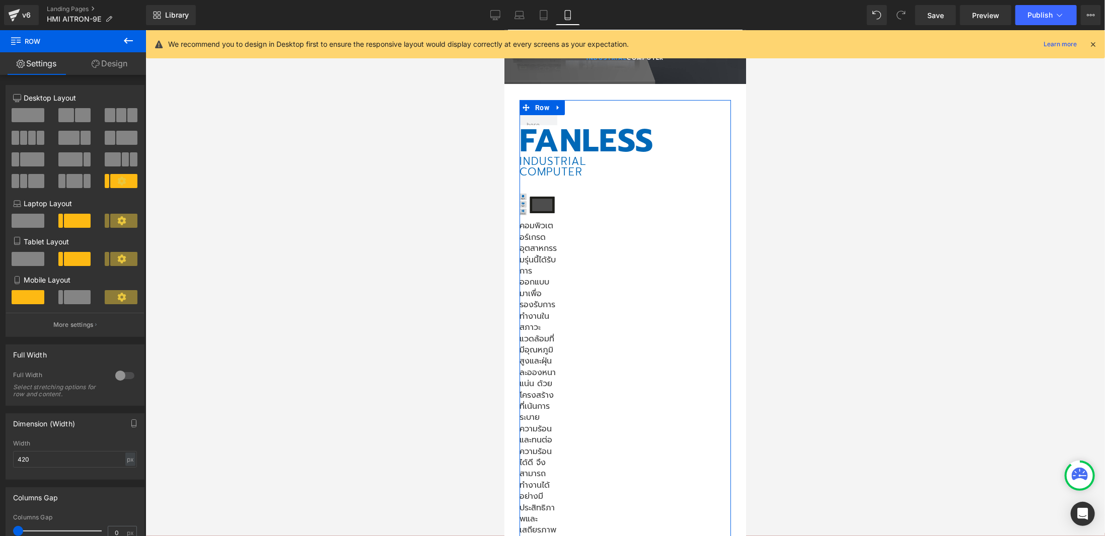
drag, startPoint x: 115, startPoint y: 63, endPoint x: 103, endPoint y: 82, distance: 21.5
click at [115, 63] on link "Design" at bounding box center [109, 63] width 73 height 23
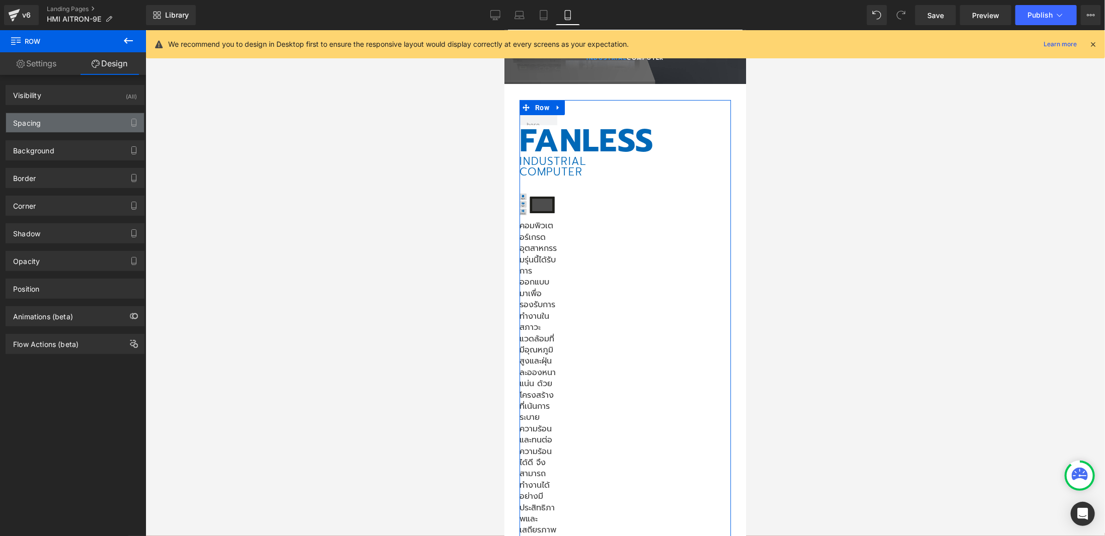
click at [74, 123] on div "Spacing" at bounding box center [75, 122] width 138 height 19
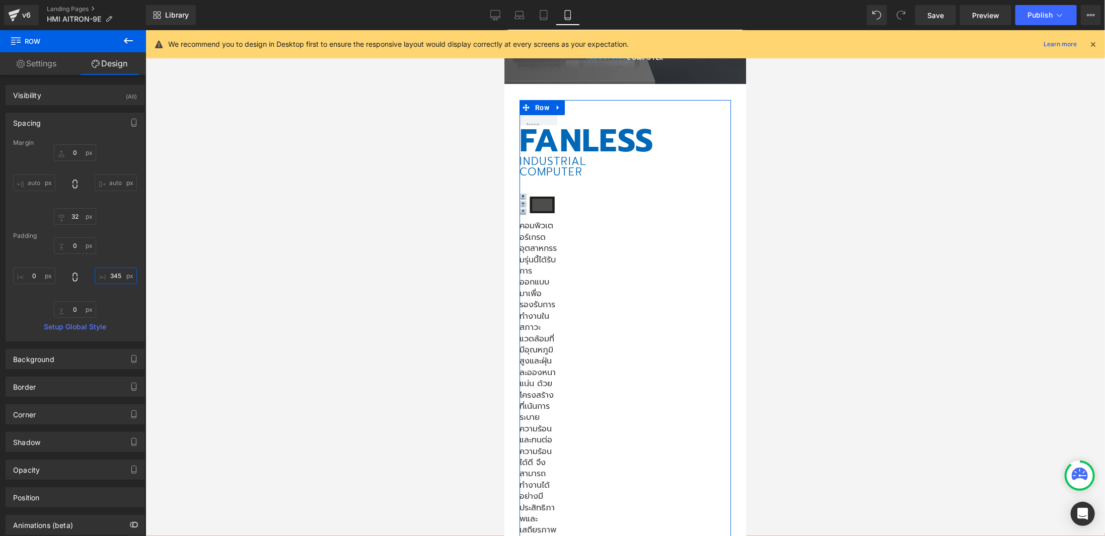
click at [105, 272] on input "345" at bounding box center [116, 276] width 42 height 17
type input "0"
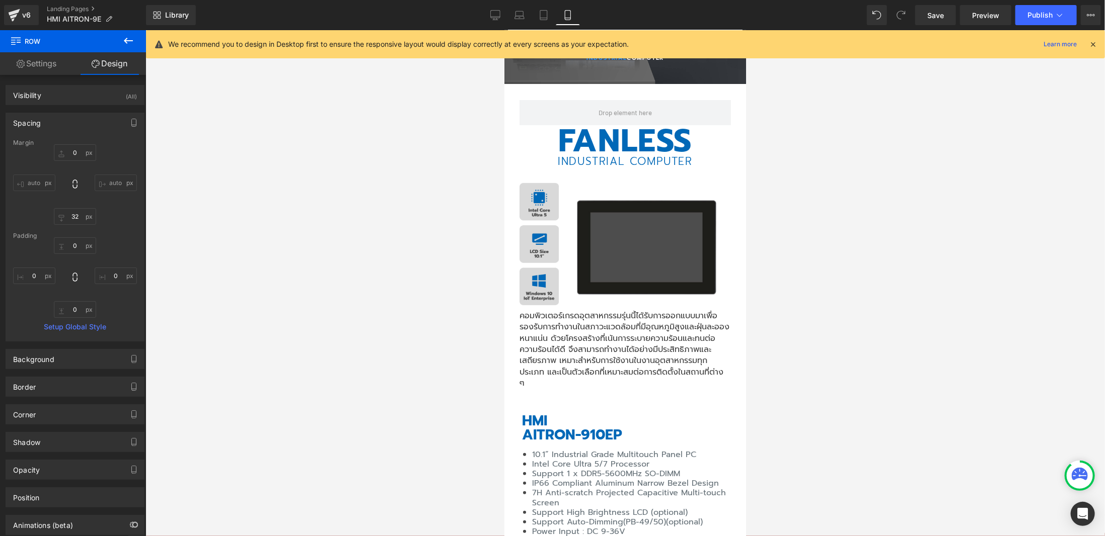
click at [924, 251] on div at bounding box center [624, 283] width 959 height 506
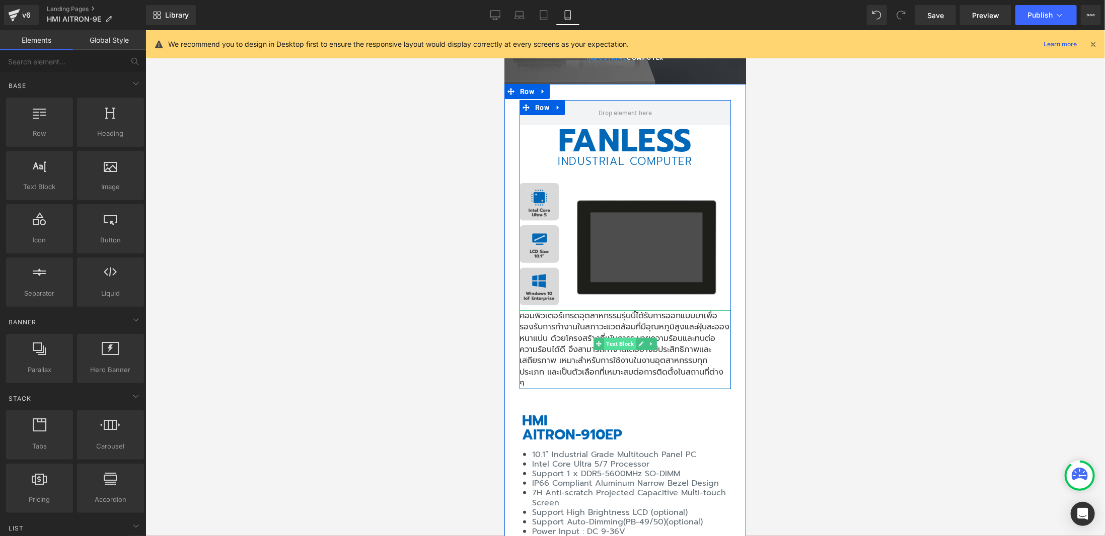
click at [615, 339] on span "Text Block" at bounding box center [619, 344] width 32 height 12
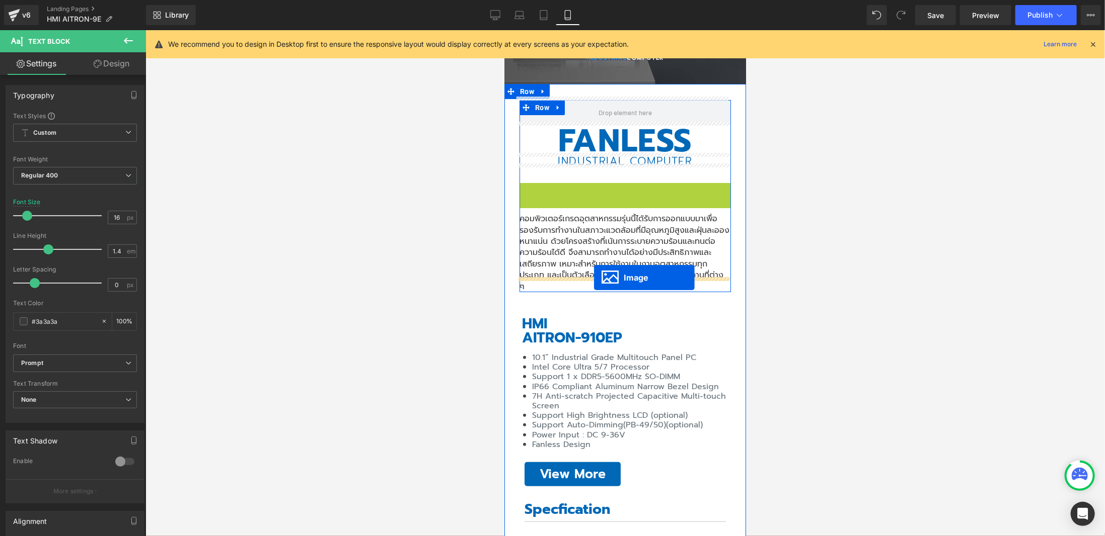
drag, startPoint x: 615, startPoint y: 240, endPoint x: 593, endPoint y: 277, distance: 43.3
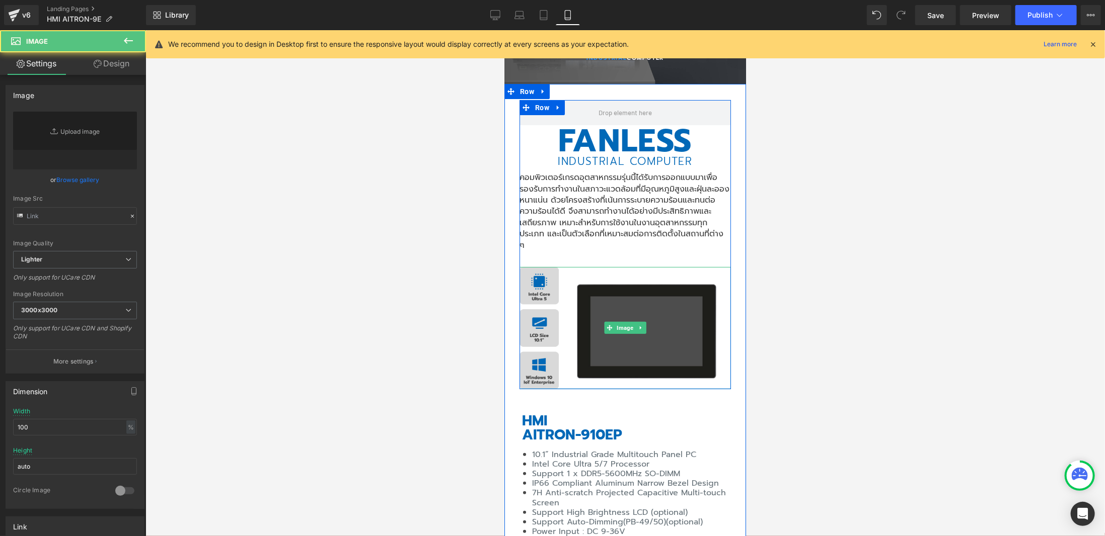
type input "[URL][DOMAIN_NAME]"
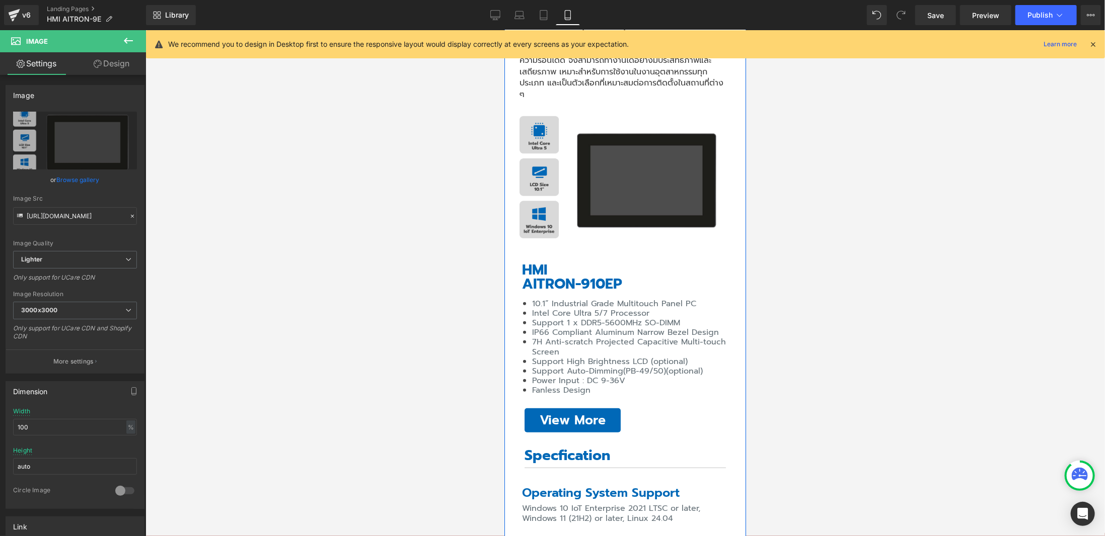
scroll to position [0, 0]
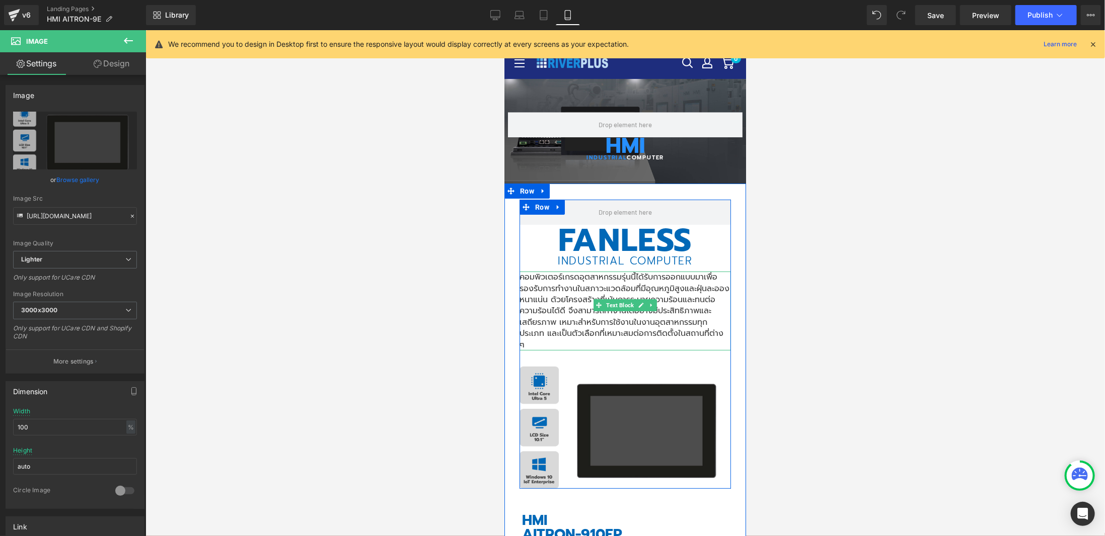
click at [549, 286] on p "คอมพิวเตอร์เกรดอุตสาหกรรมรุ่นนี้ได้รับการออกแบบมาเพื่อรองรับการทำงานในสภาวะแวดล…" at bounding box center [624, 310] width 211 height 79
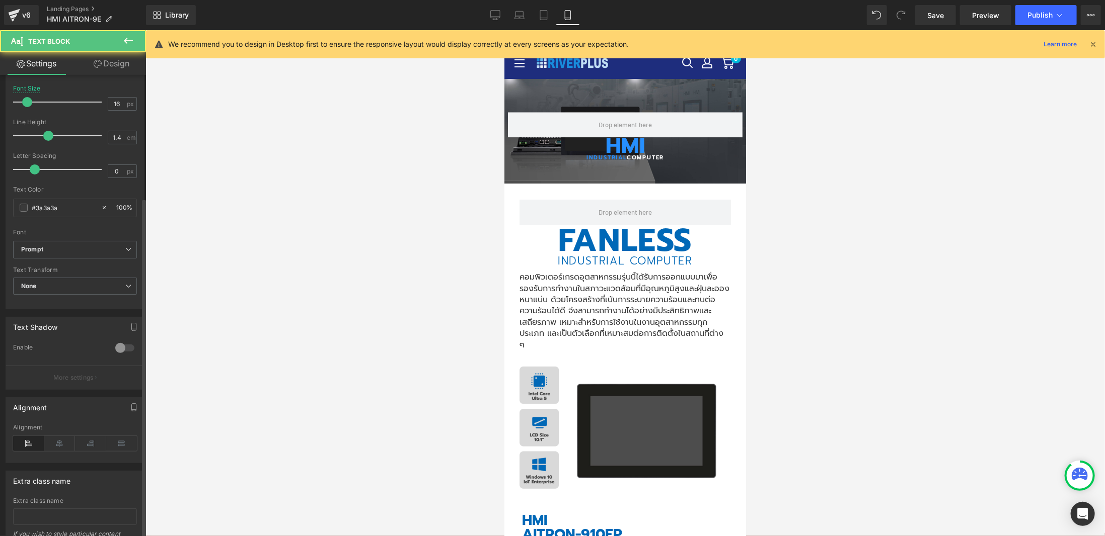
scroll to position [170, 0]
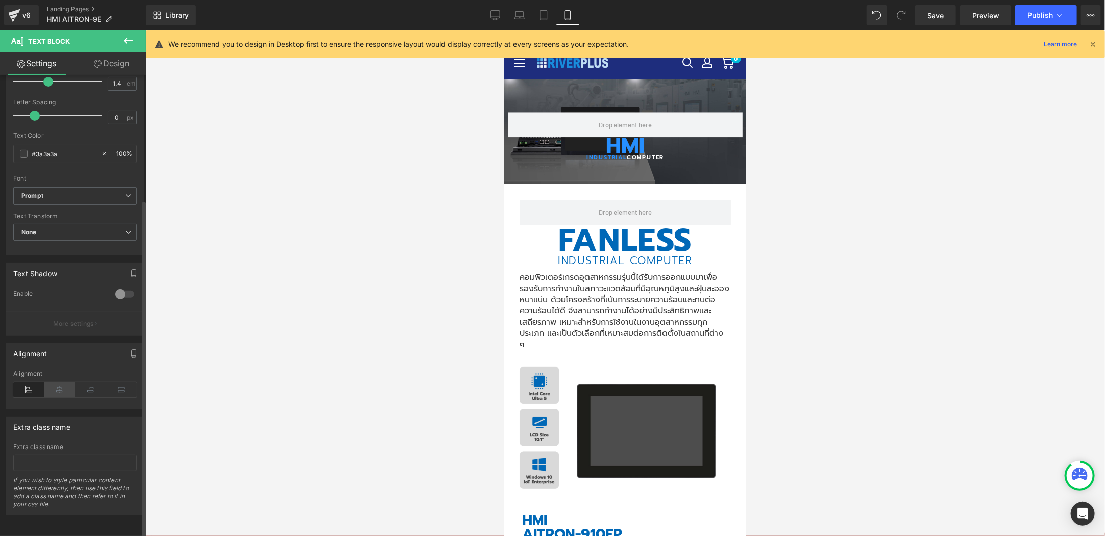
click at [60, 390] on icon at bounding box center [59, 389] width 31 height 15
click at [499, 17] on icon at bounding box center [495, 17] width 10 height 0
type input "24"
type input "100"
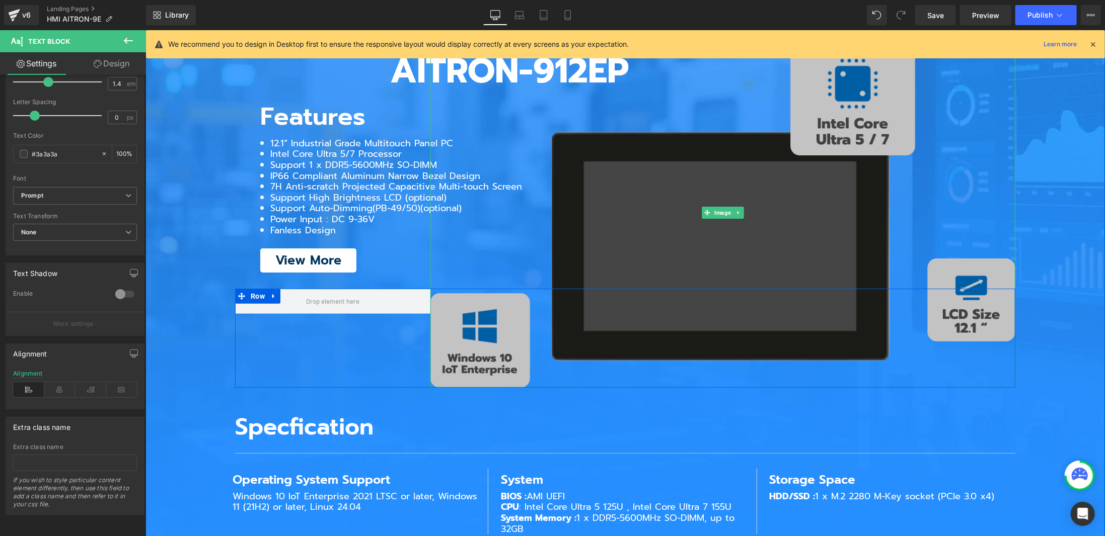
scroll to position [2573, 0]
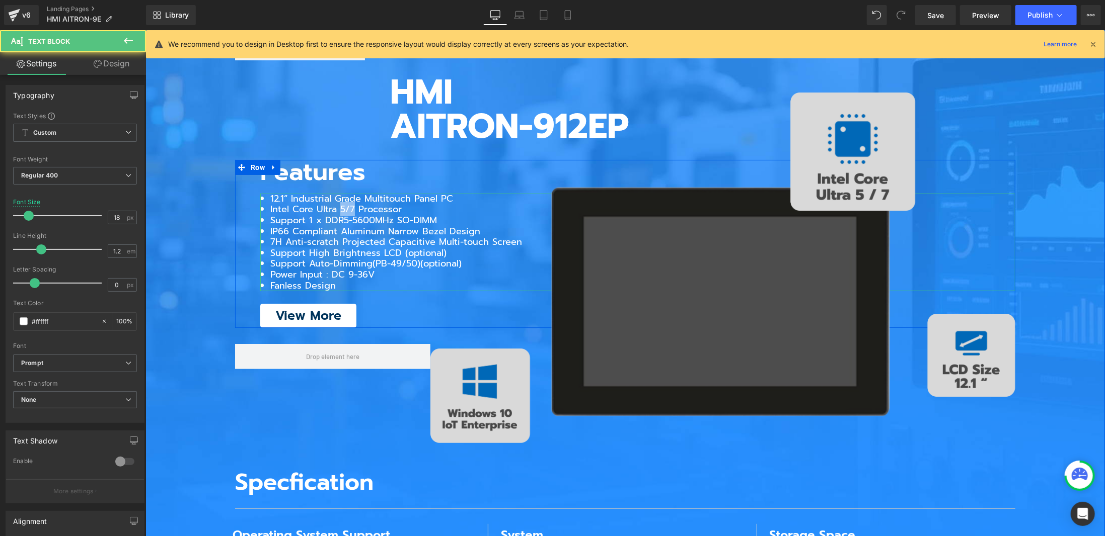
drag, startPoint x: 336, startPoint y: 206, endPoint x: 348, endPoint y: 208, distance: 12.8
click at [348, 208] on li "Intel Core Ultra 5/7 Processor" at bounding box center [642, 209] width 745 height 11
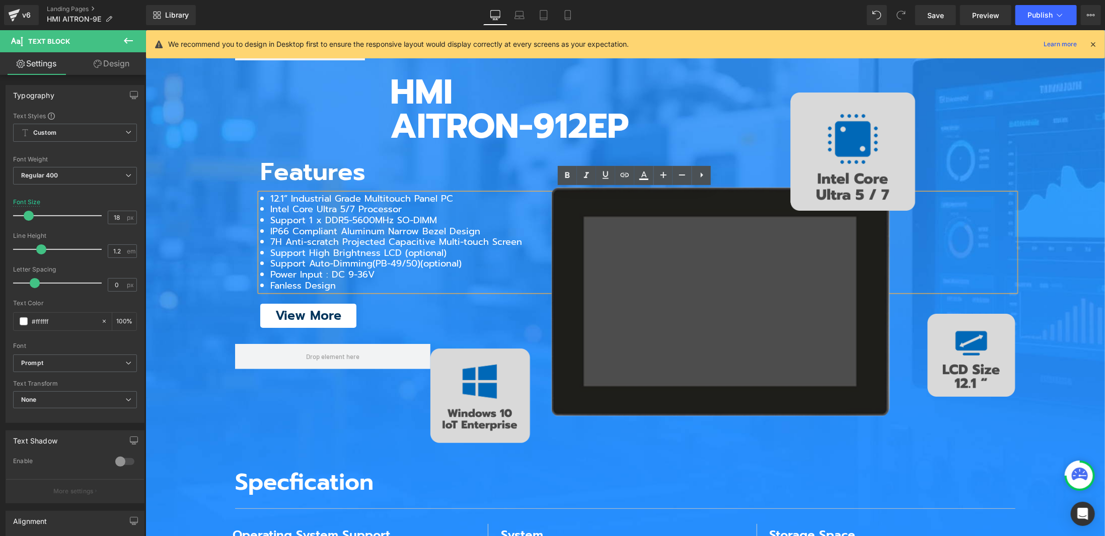
click at [366, 205] on li "Intel Core Ultra 5/7 Processor" at bounding box center [642, 209] width 745 height 11
drag, startPoint x: 354, startPoint y: 205, endPoint x: 412, endPoint y: 203, distance: 57.4
click at [412, 204] on li "Intel Core Ultra 5/7 Processor" at bounding box center [642, 209] width 745 height 11
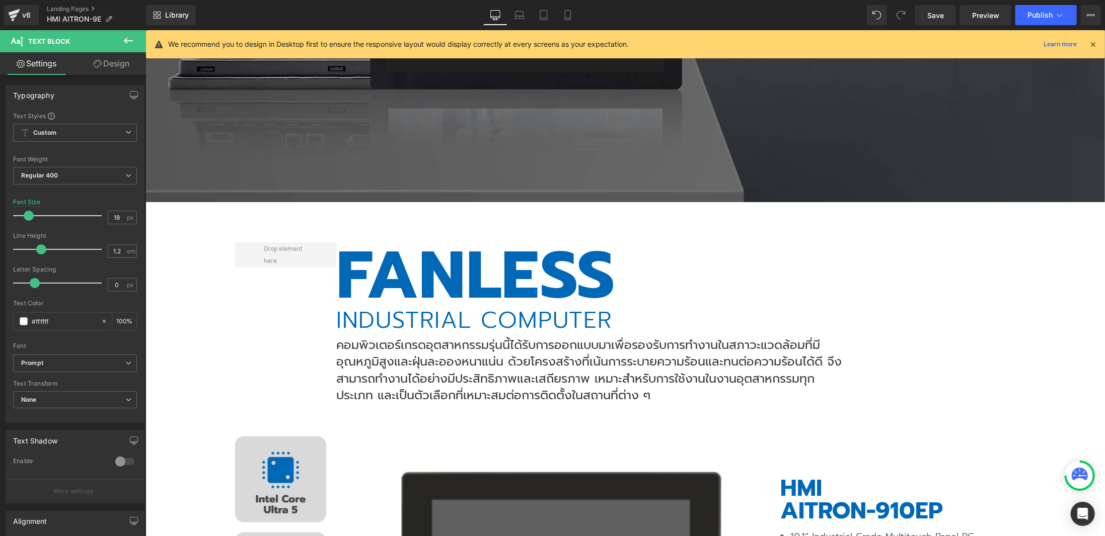
scroll to position [0, 0]
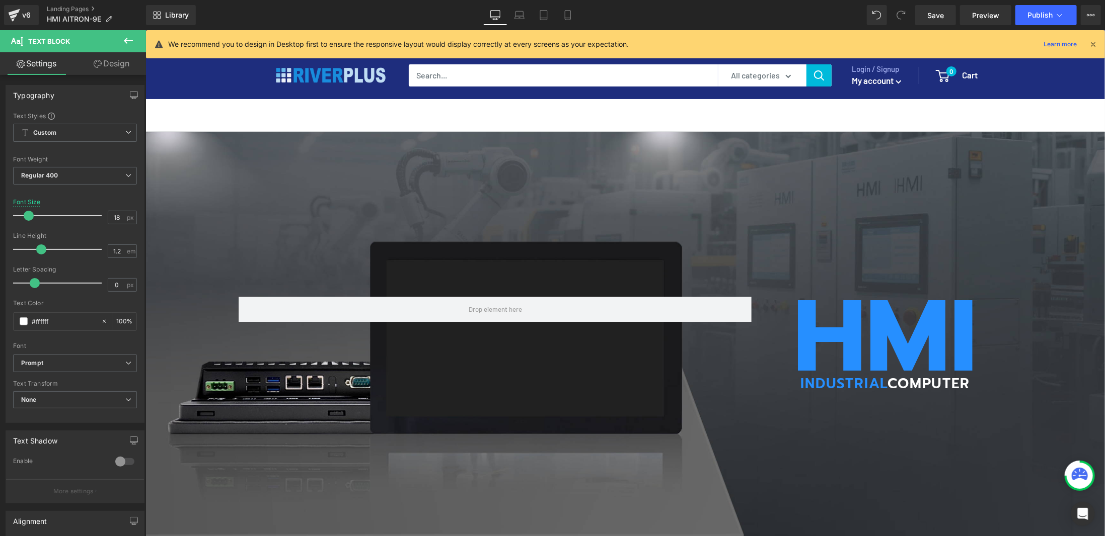
drag, startPoint x: 1101, startPoint y: 304, endPoint x: 1215, endPoint y: 76, distance: 254.3
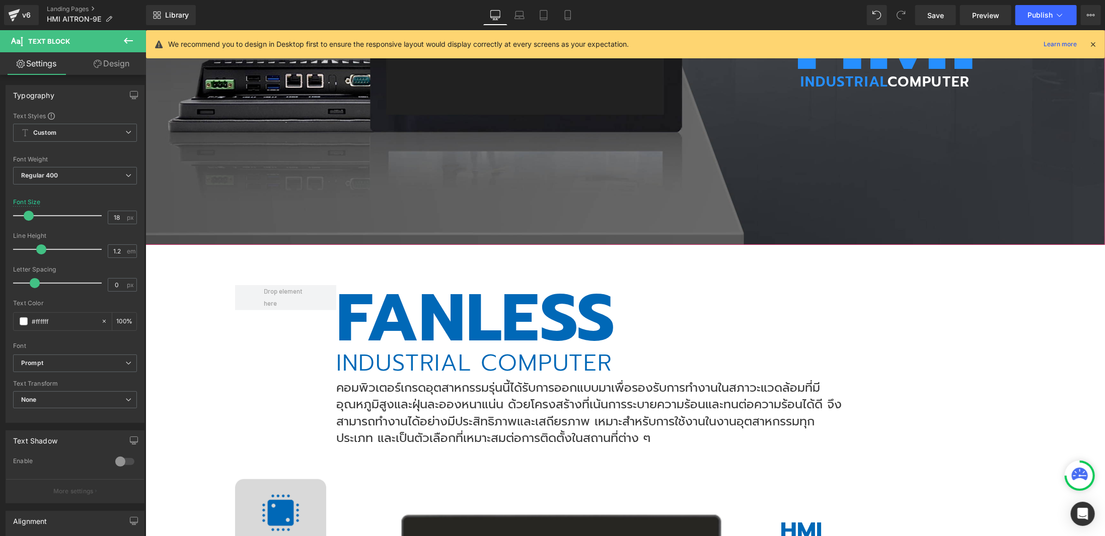
scroll to position [503, 0]
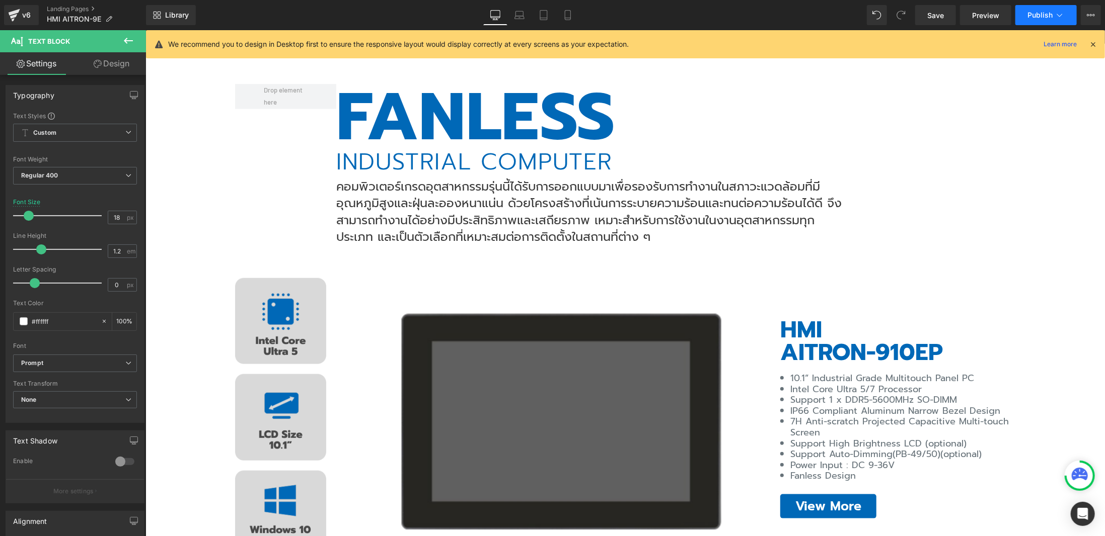
click at [1055, 12] on icon at bounding box center [1059, 15] width 10 height 10
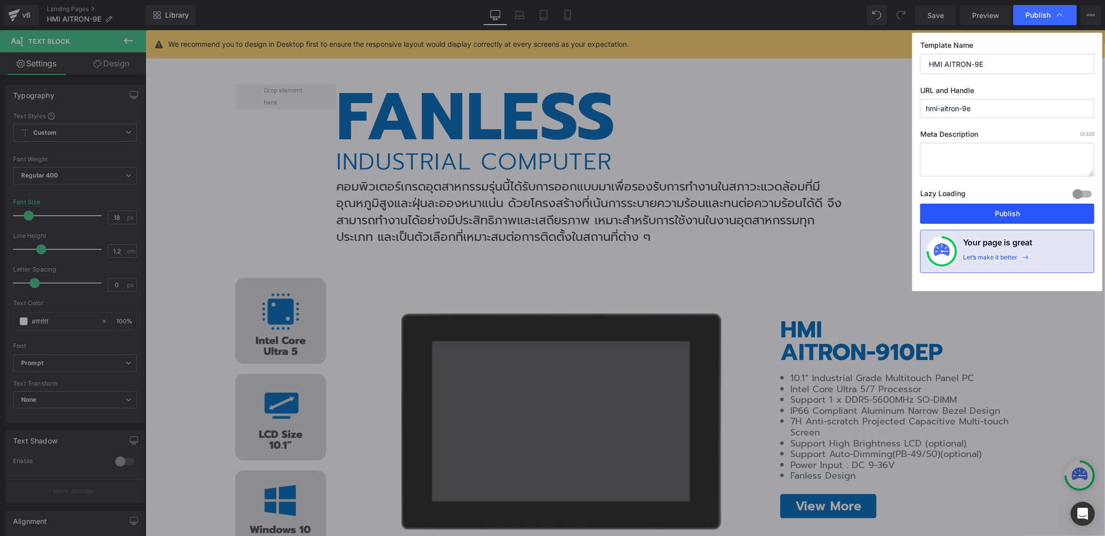
click at [1034, 206] on button "Publish" at bounding box center [1007, 214] width 174 height 20
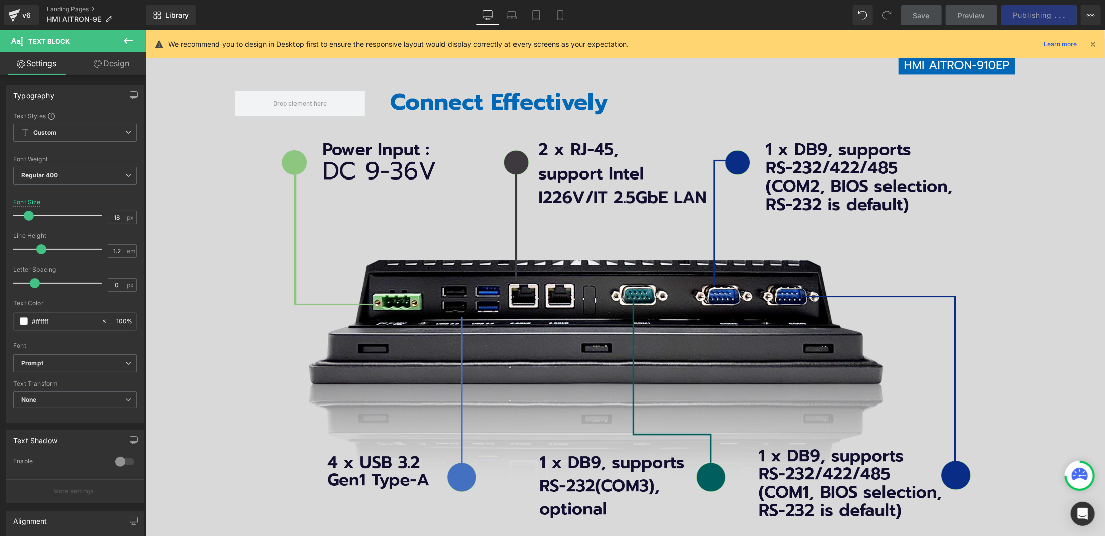
scroll to position [1509, 0]
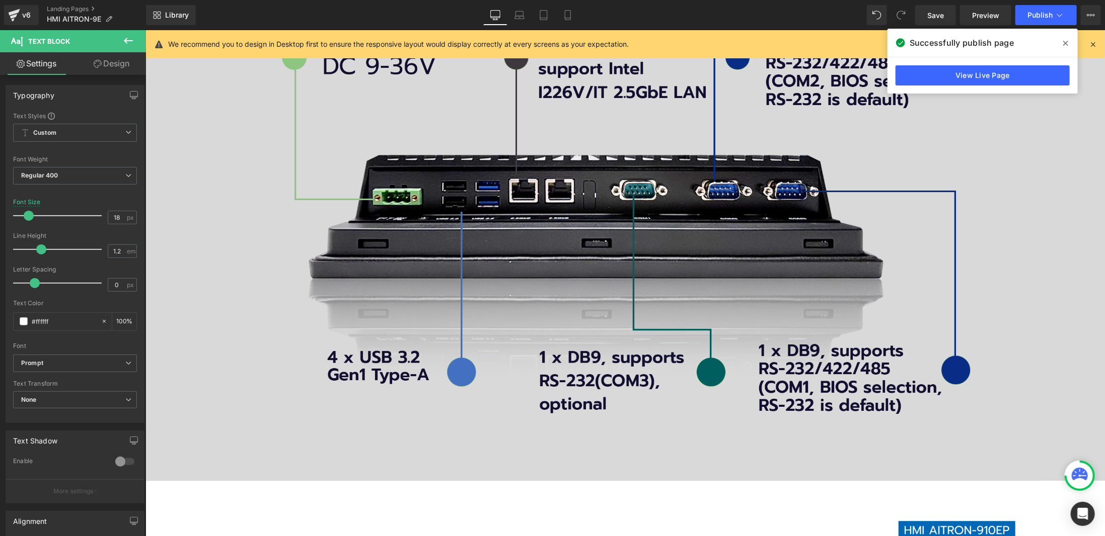
click at [1066, 43] on icon at bounding box center [1065, 43] width 5 height 8
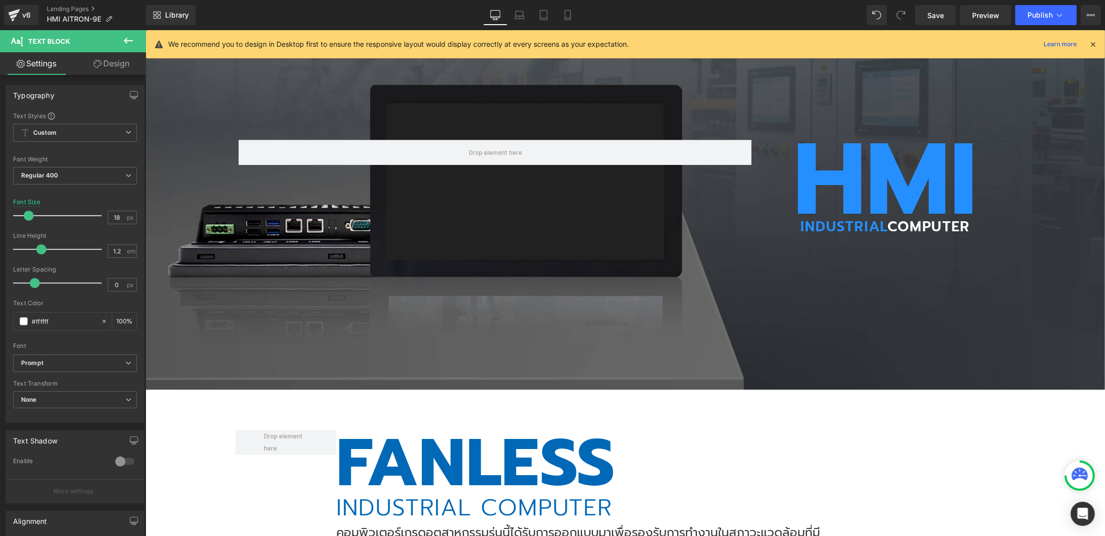
scroll to position [0, 0]
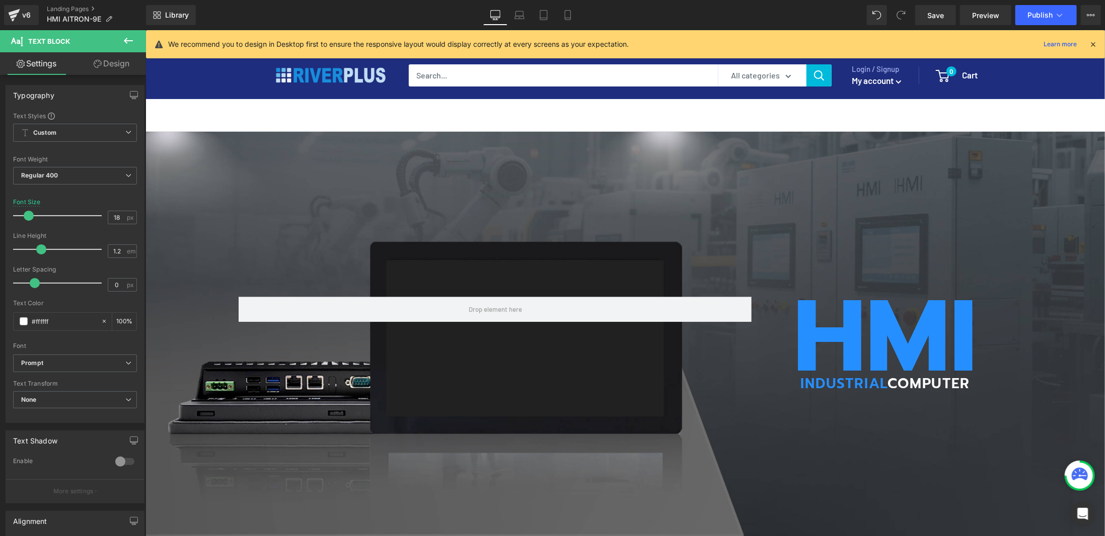
drag, startPoint x: 1103, startPoint y: 245, endPoint x: 1248, endPoint y: 74, distance: 224.5
drag, startPoint x: 1103, startPoint y: 140, endPoint x: 1248, endPoint y: 65, distance: 163.6
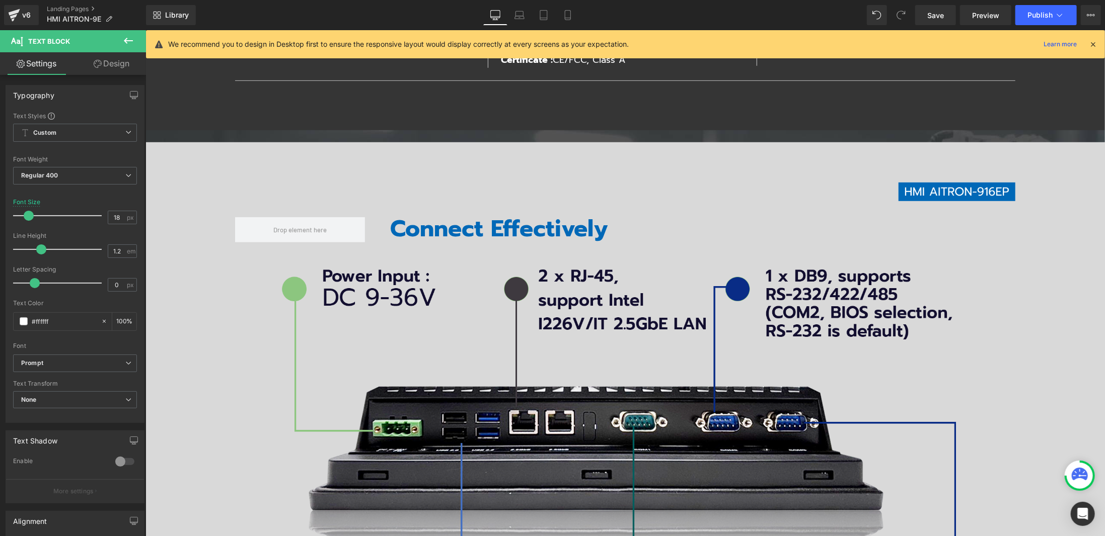
scroll to position [5395, 0]
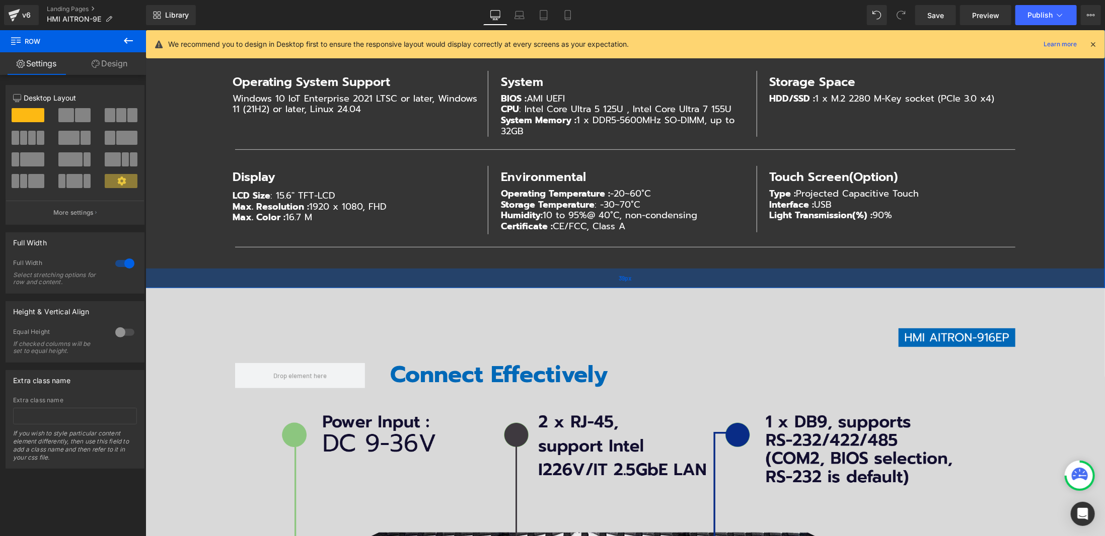
drag, startPoint x: 253, startPoint y: 291, endPoint x: 261, endPoint y: 271, distance: 21.9
click at [261, 271] on div "39px" at bounding box center [624, 278] width 959 height 20
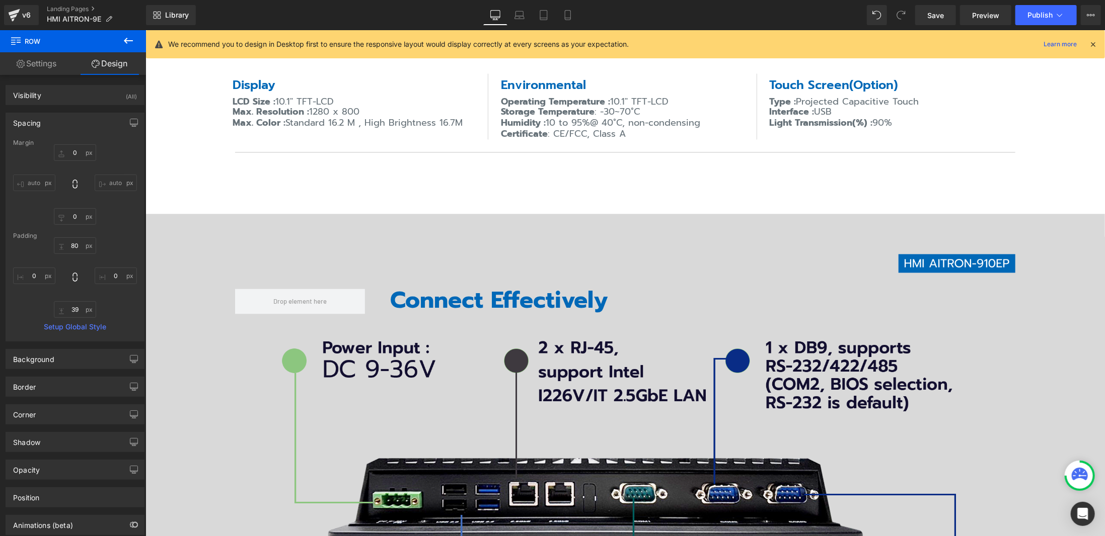
scroll to position [0, 0]
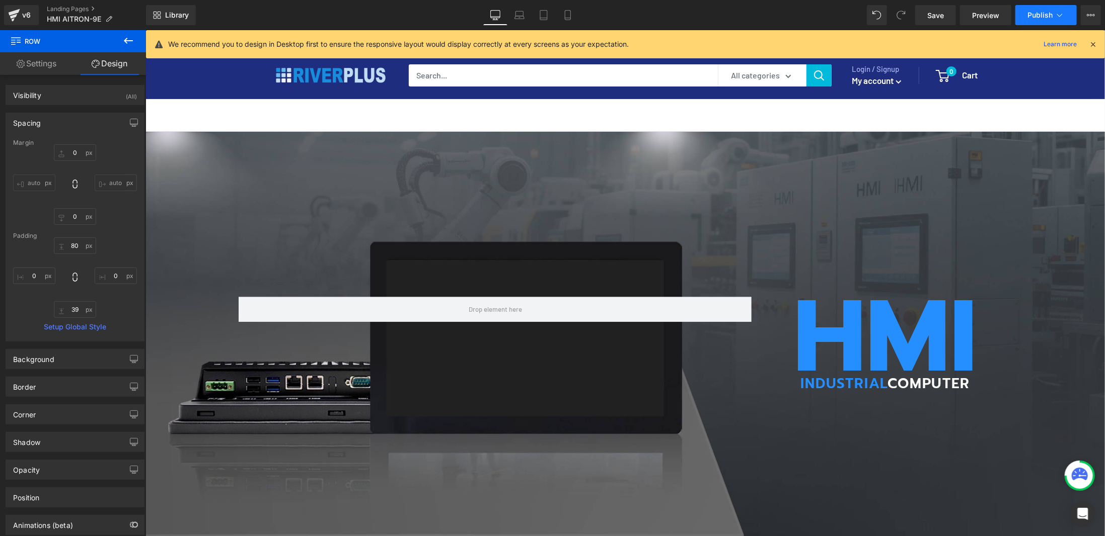
click at [1068, 12] on button "Publish" at bounding box center [1045, 15] width 61 height 20
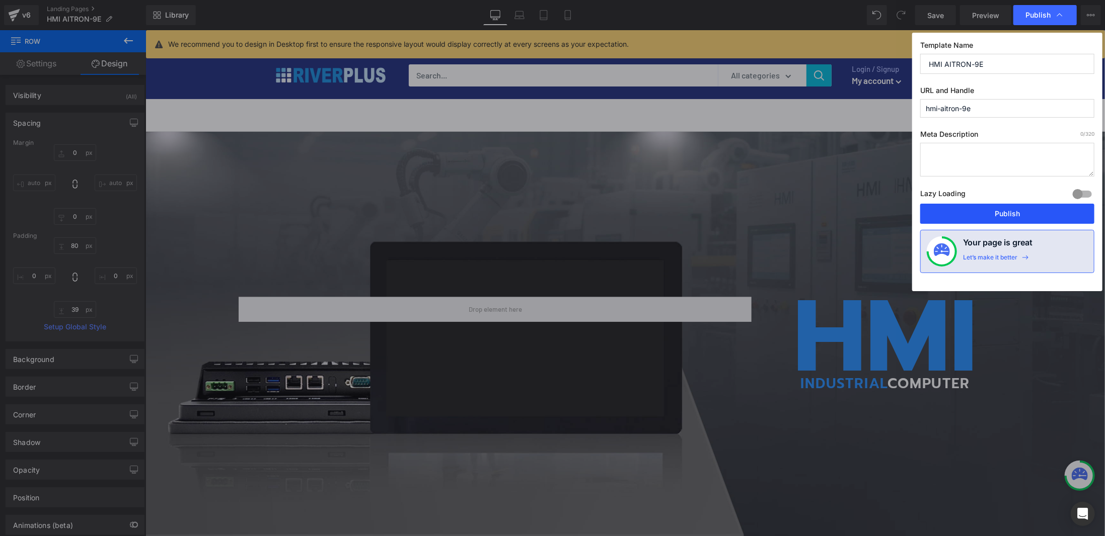
click at [1000, 215] on button "Publish" at bounding box center [1007, 214] width 174 height 20
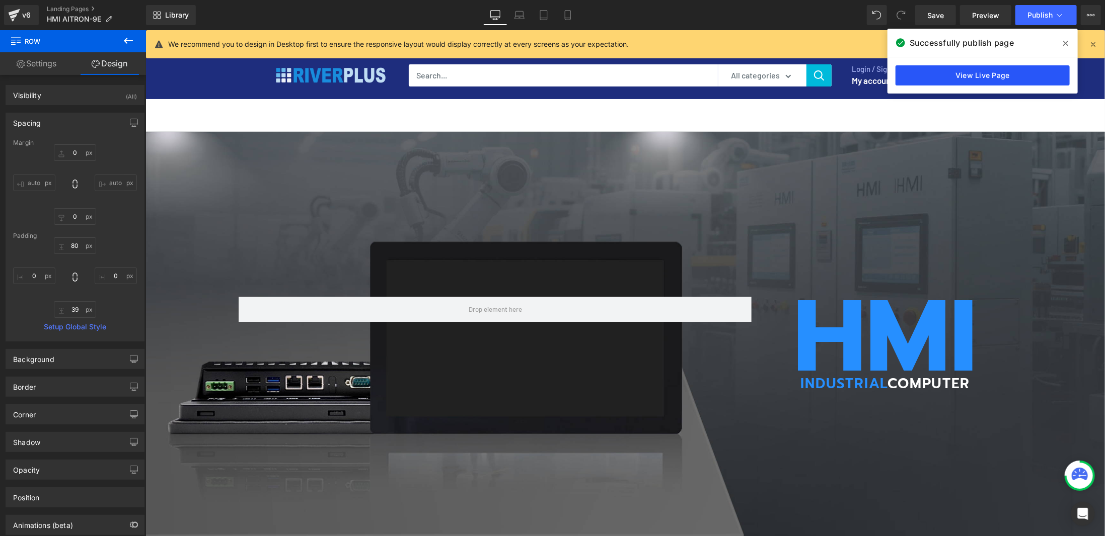
click at [973, 75] on link "View Live Page" at bounding box center [982, 75] width 174 height 20
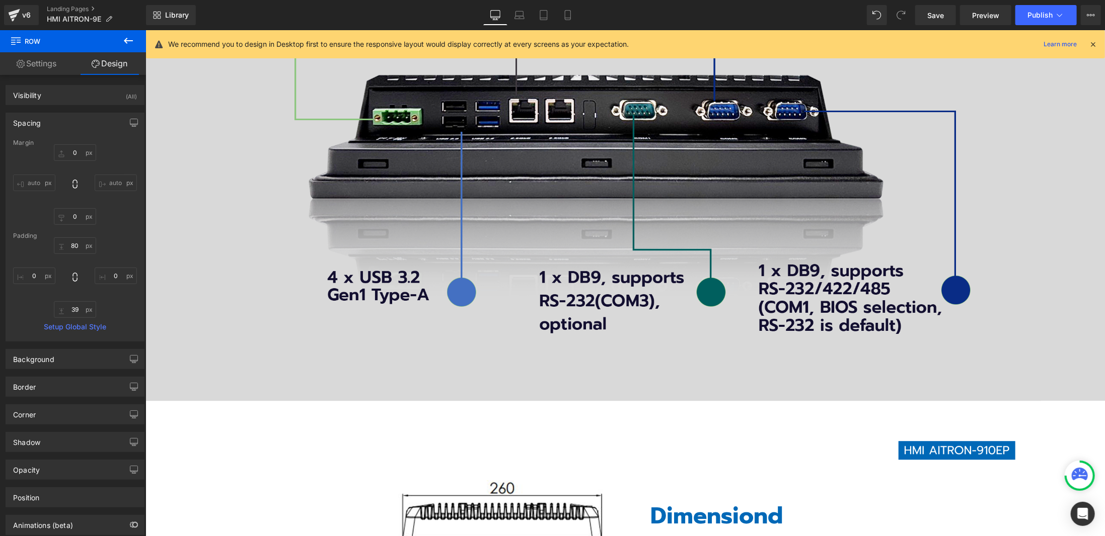
scroll to position [2031, 0]
